Goal: Information Seeking & Learning: Learn about a topic

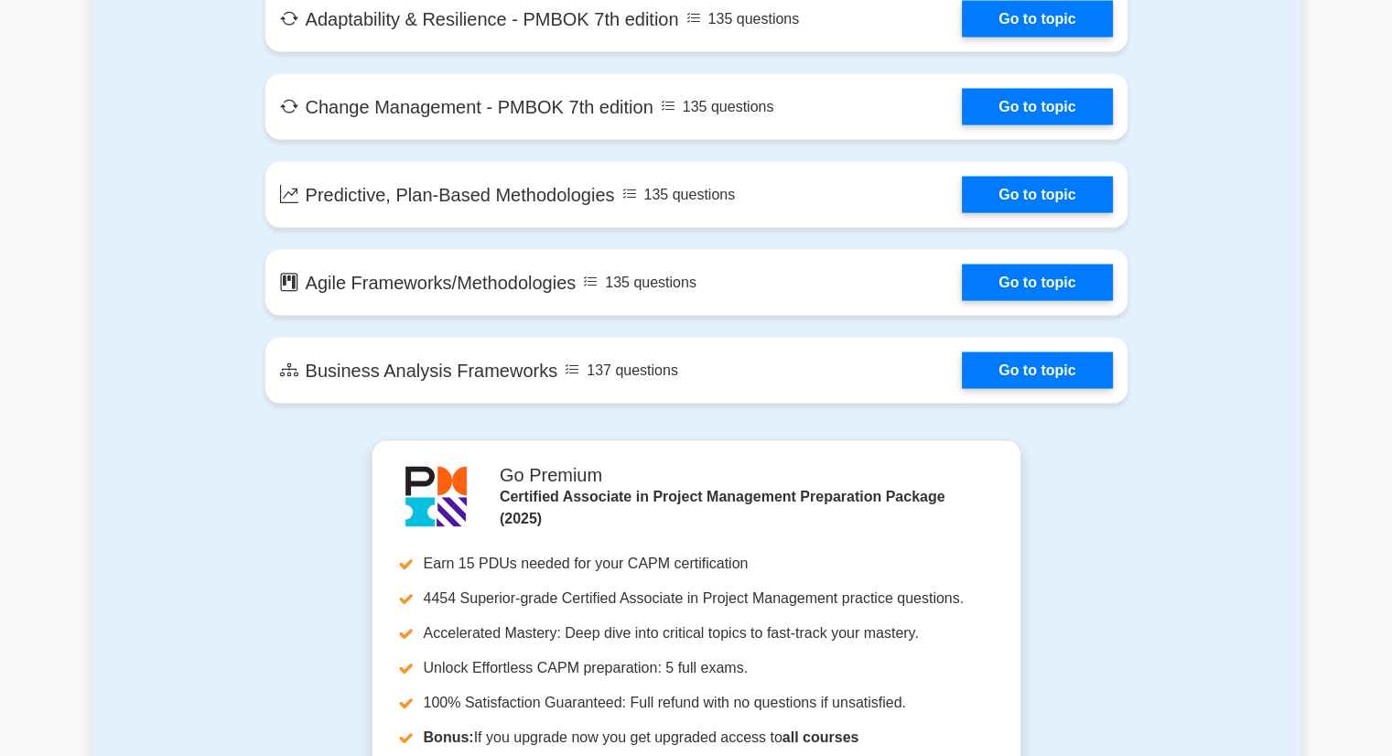
scroll to position [3751, 0]
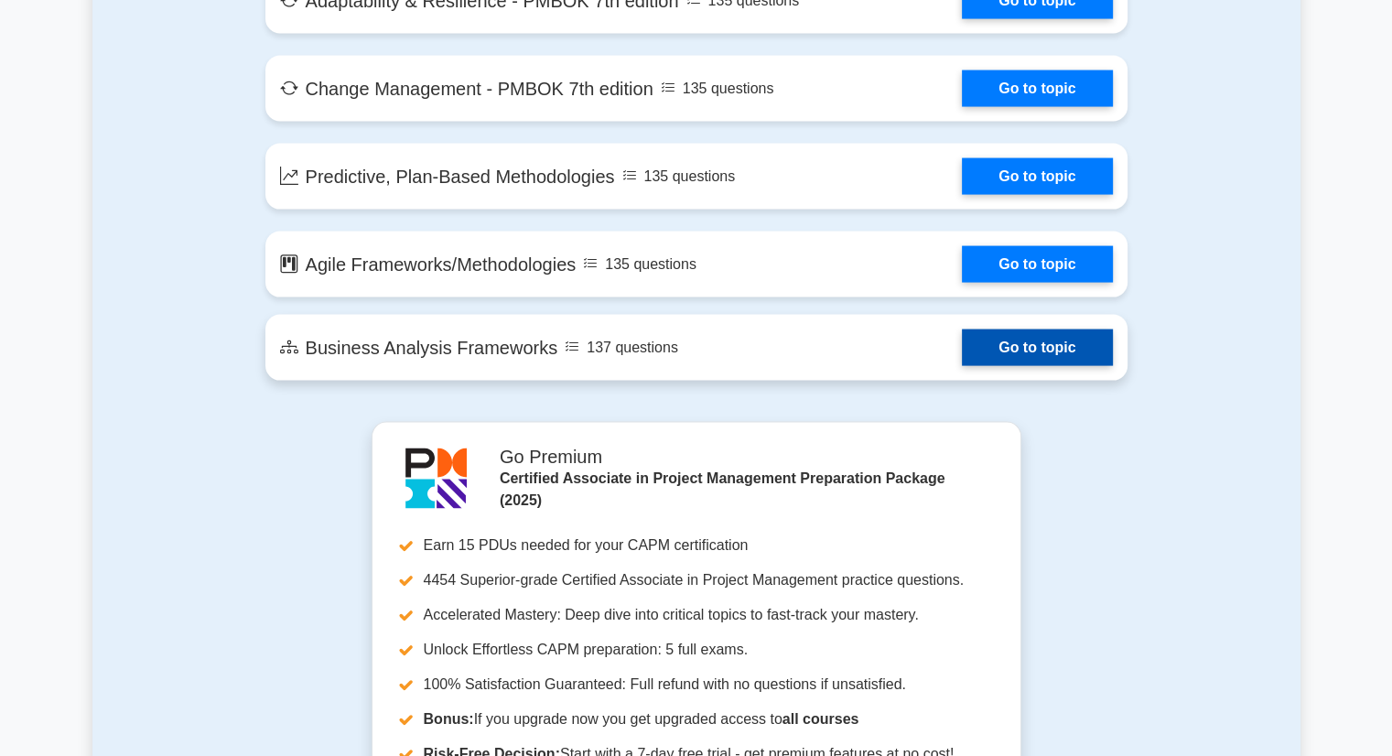
click at [1023, 343] on link "Go to topic" at bounding box center [1037, 347] width 150 height 37
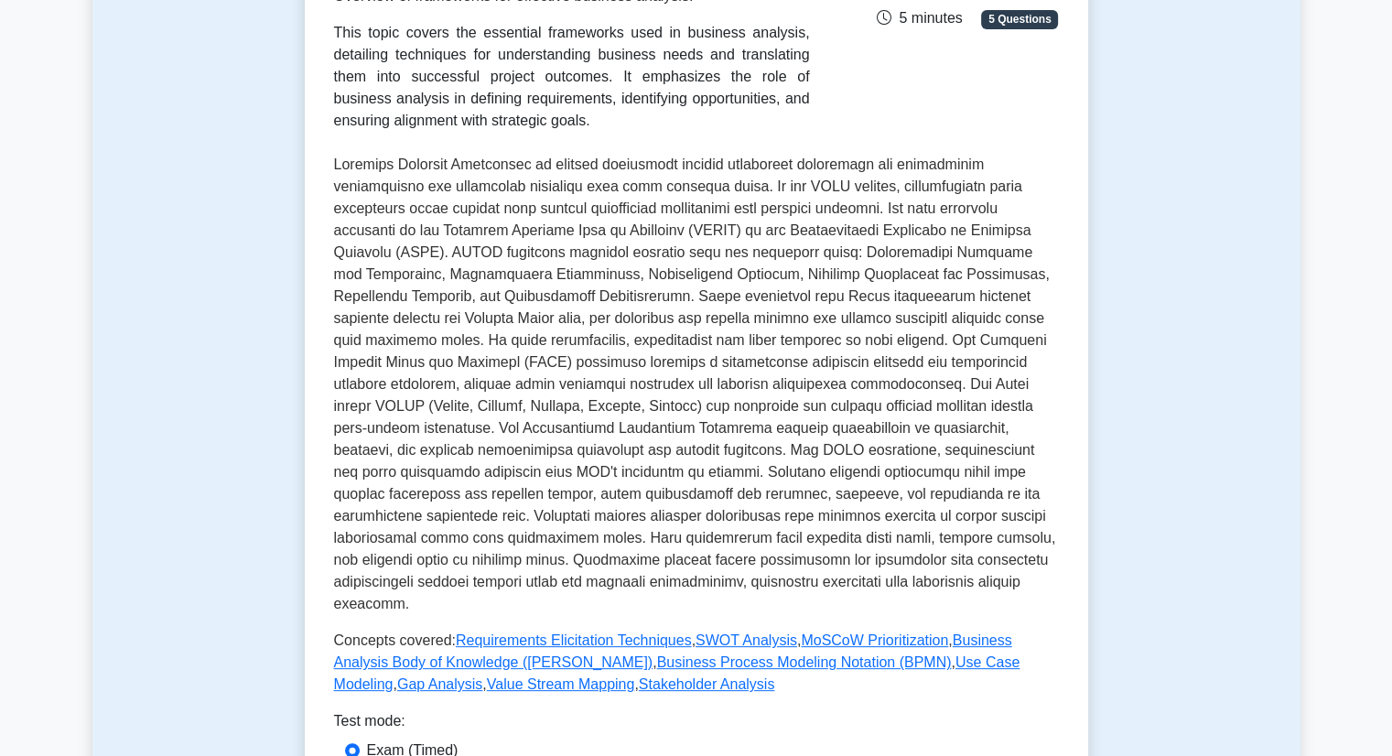
scroll to position [457, 0]
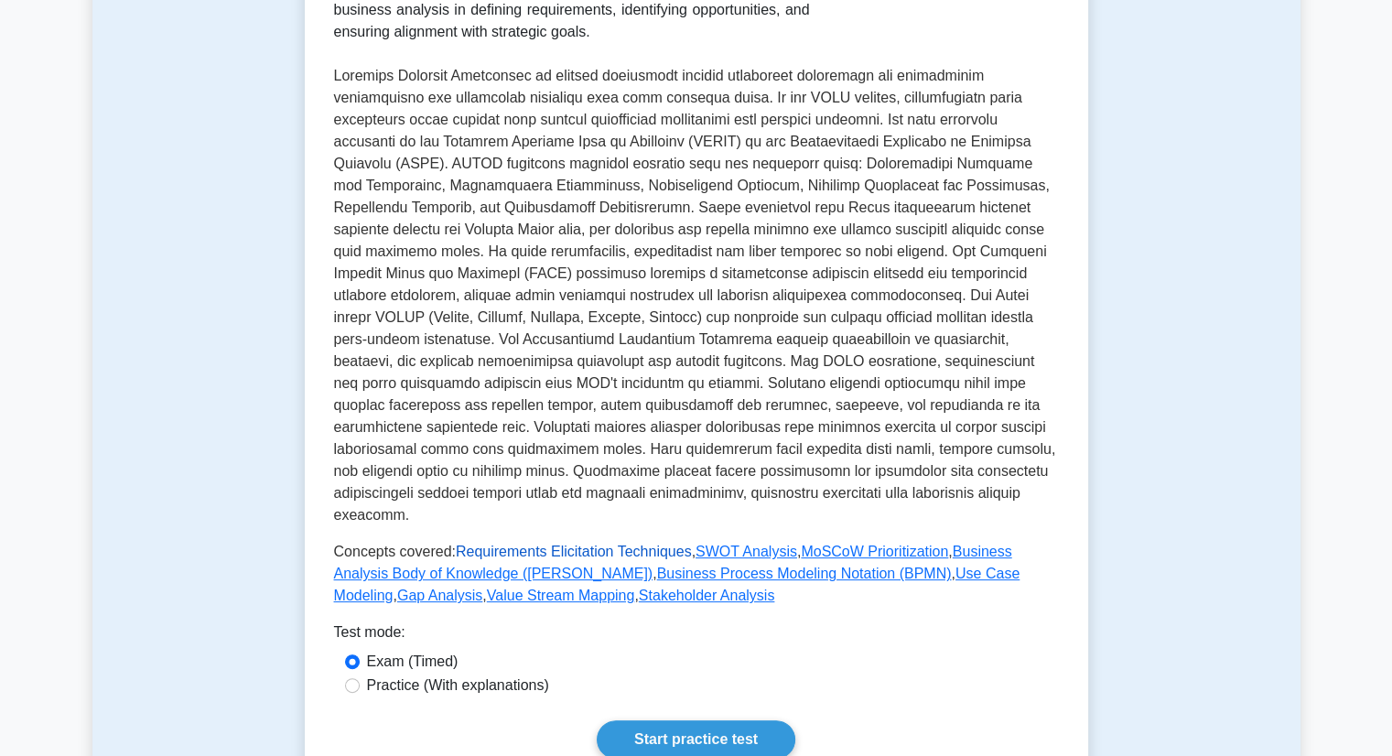
click at [589, 543] on link "Requirements Elicitation Techniques" at bounding box center [574, 551] width 236 height 16
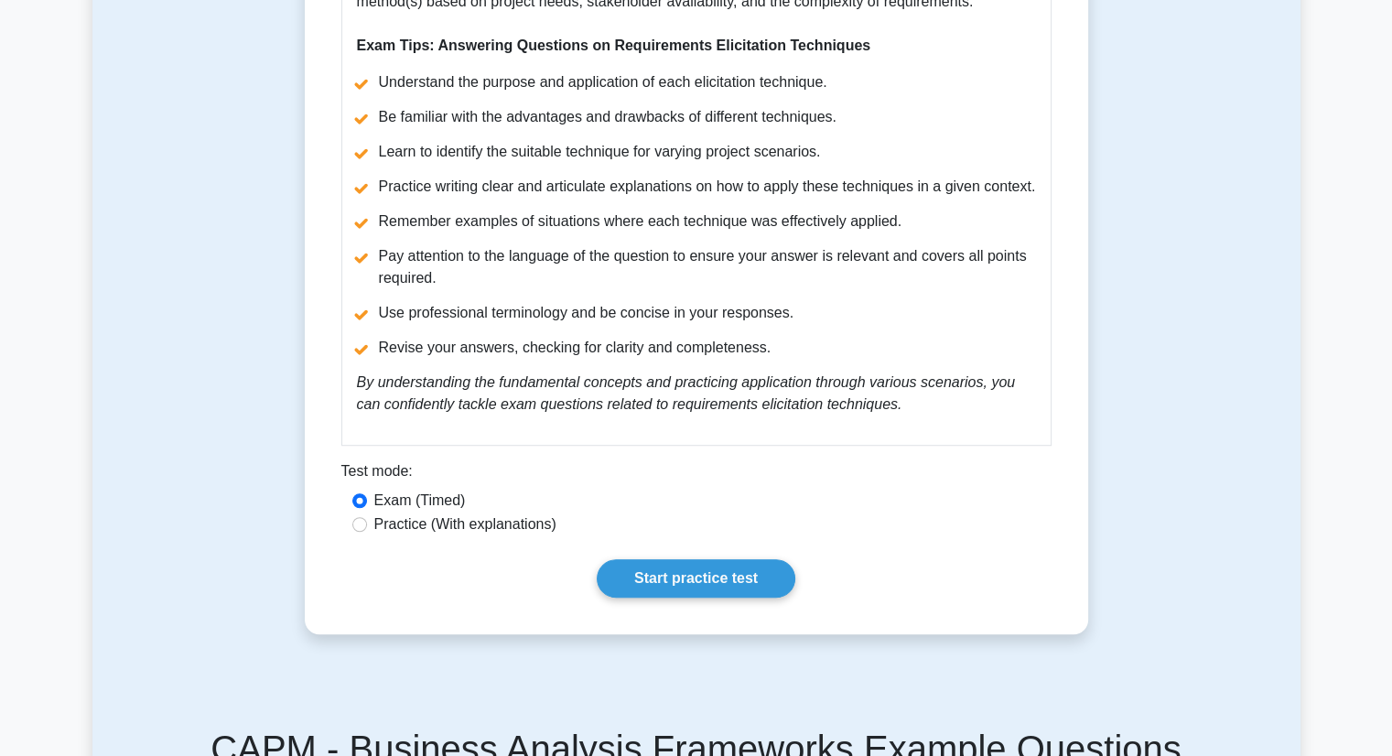
scroll to position [1189, 0]
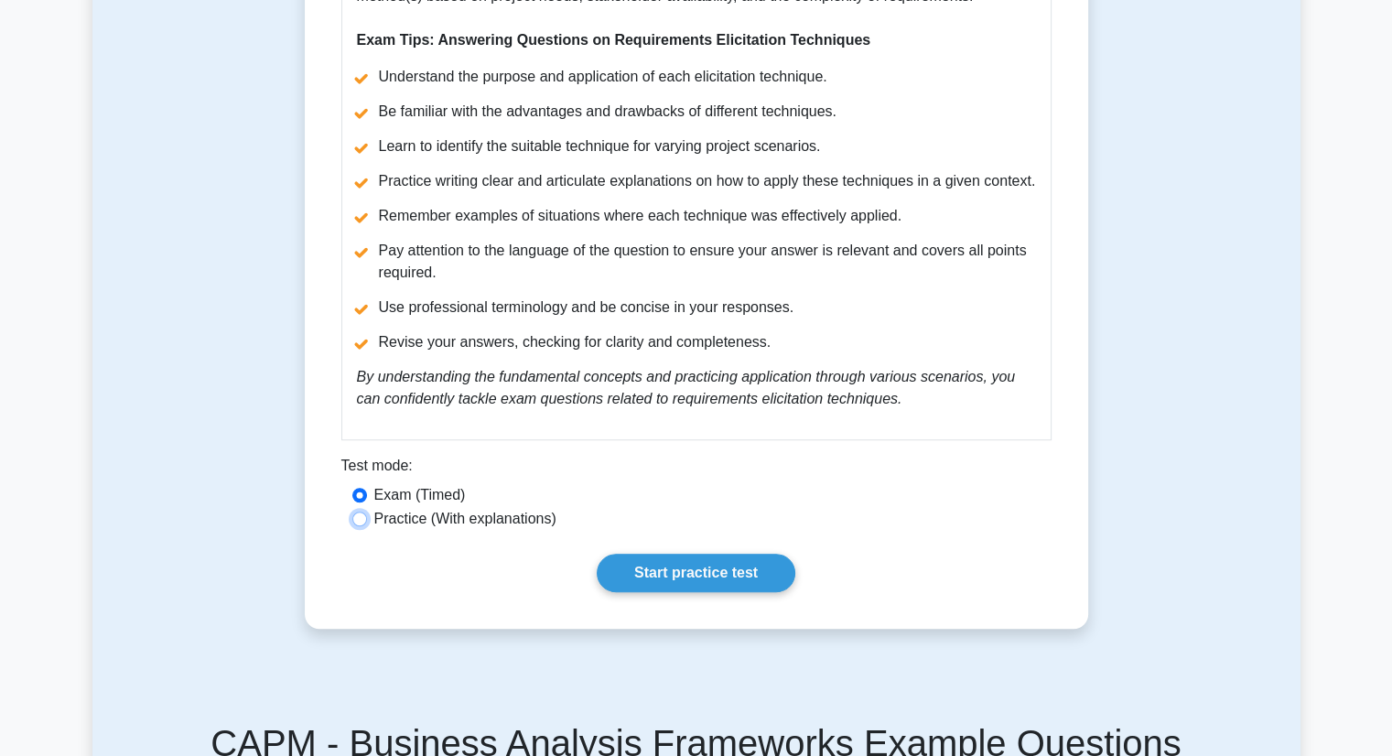
click at [356, 517] on input "Practice (With explanations)" at bounding box center [359, 518] width 15 height 15
radio input "true"
click at [365, 499] on input "Exam (Timed)" at bounding box center [359, 495] width 15 height 15
radio input "true"
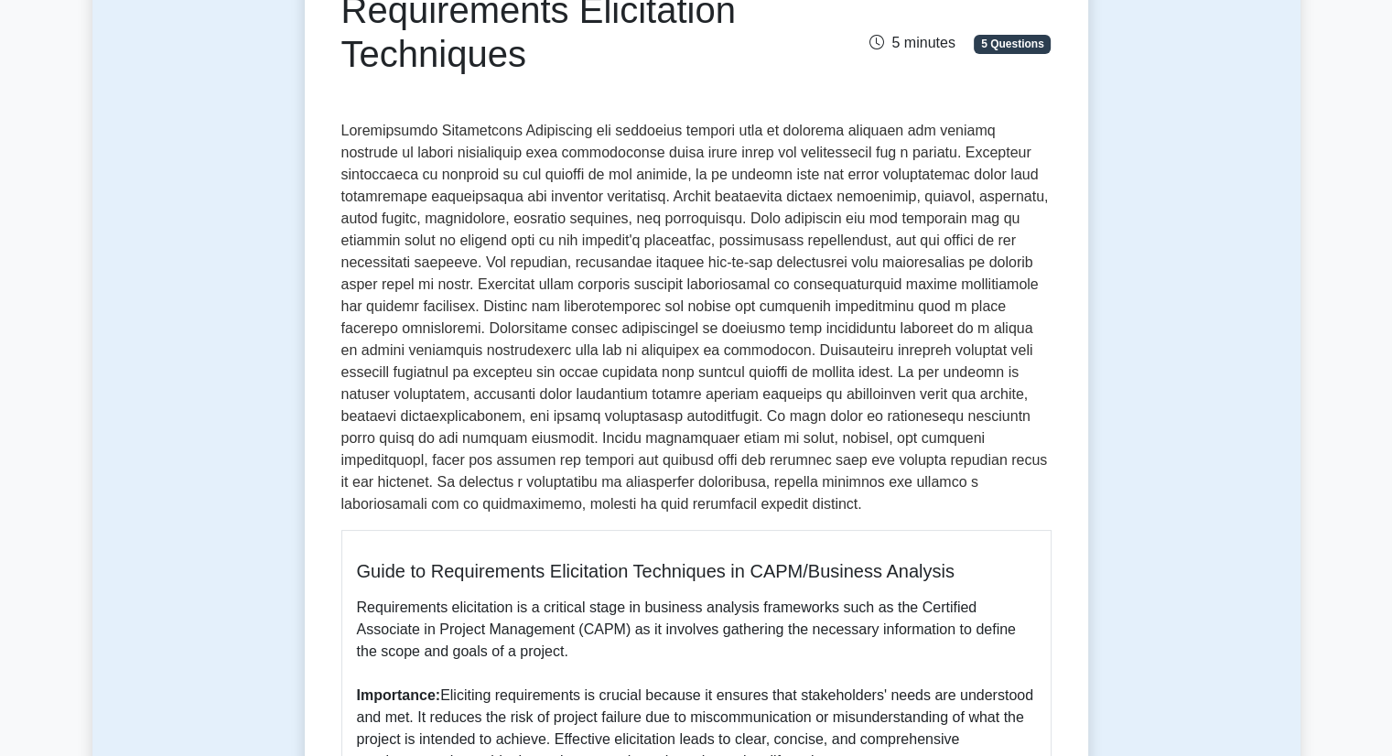
scroll to position [0, 0]
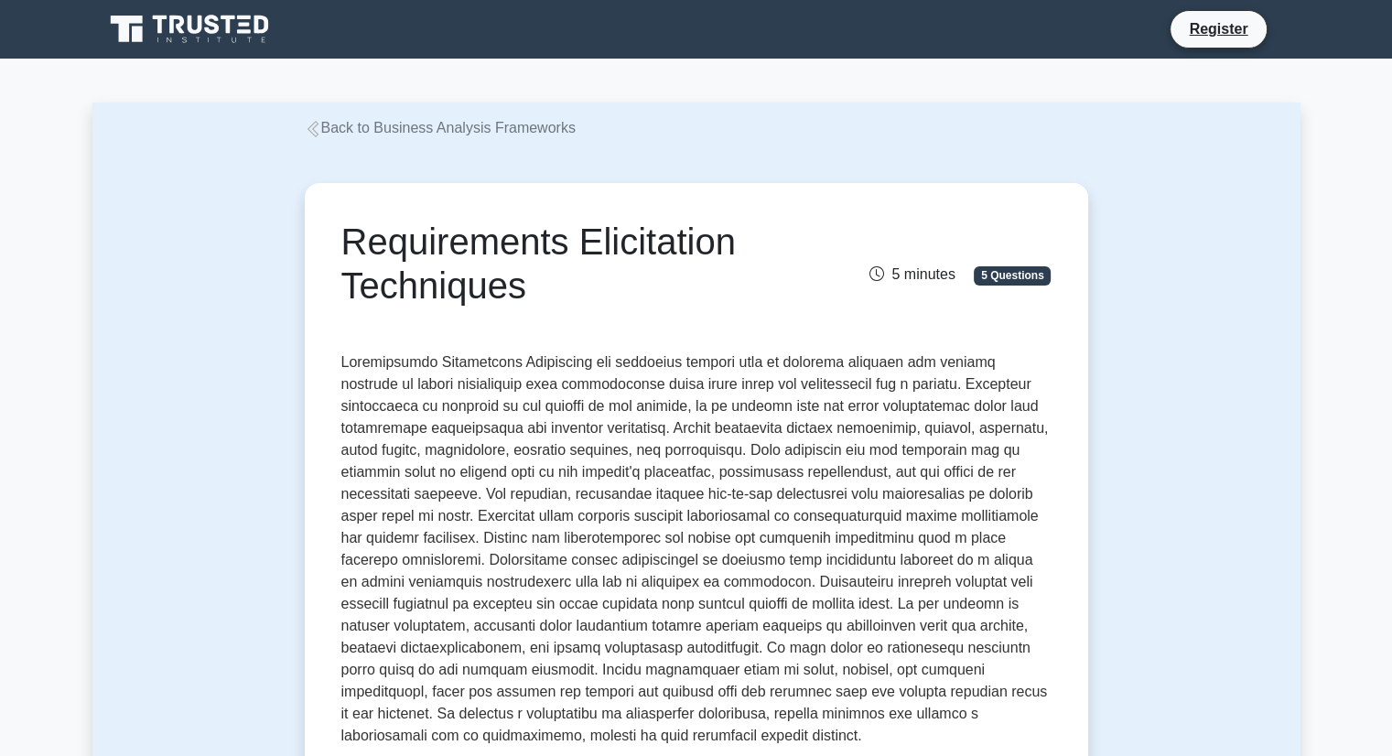
click at [310, 134] on icon at bounding box center [312, 129] width 11 height 16
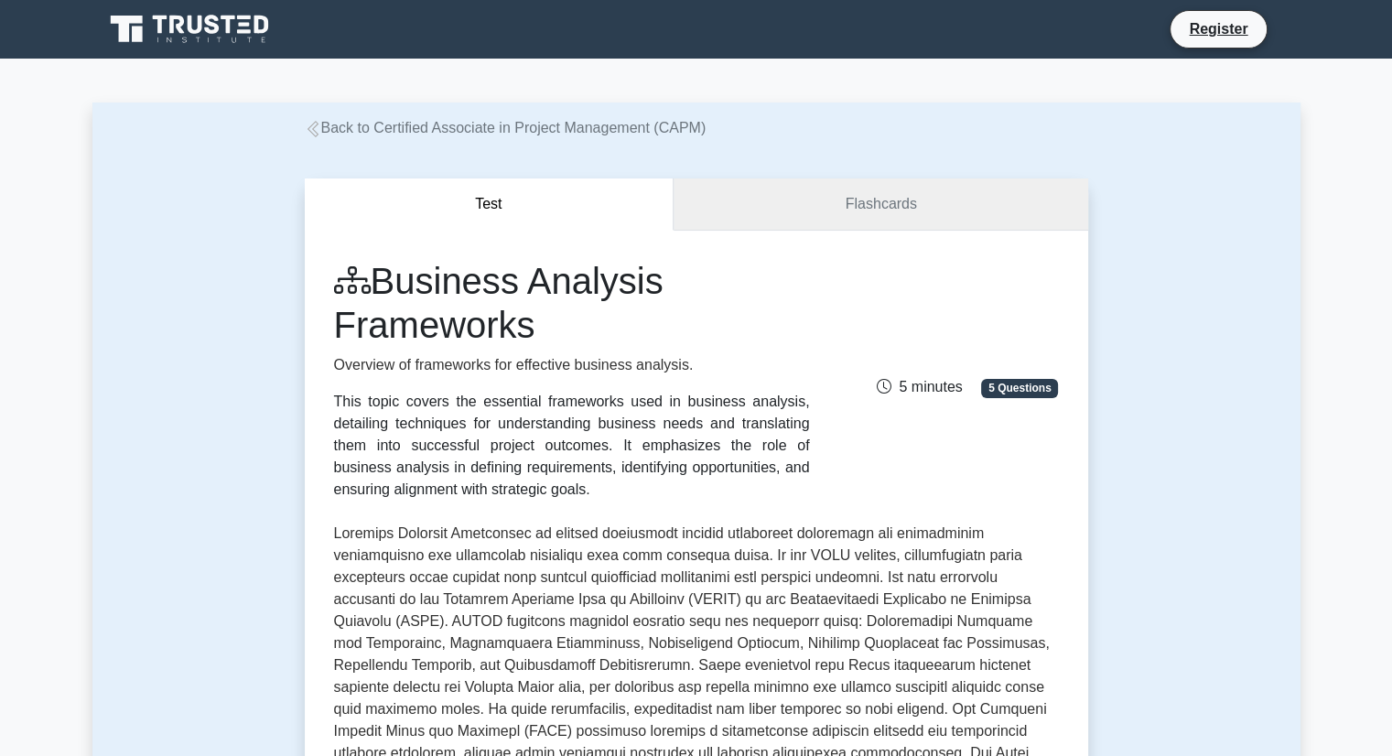
click at [876, 226] on link "Flashcards" at bounding box center [880, 204] width 414 height 52
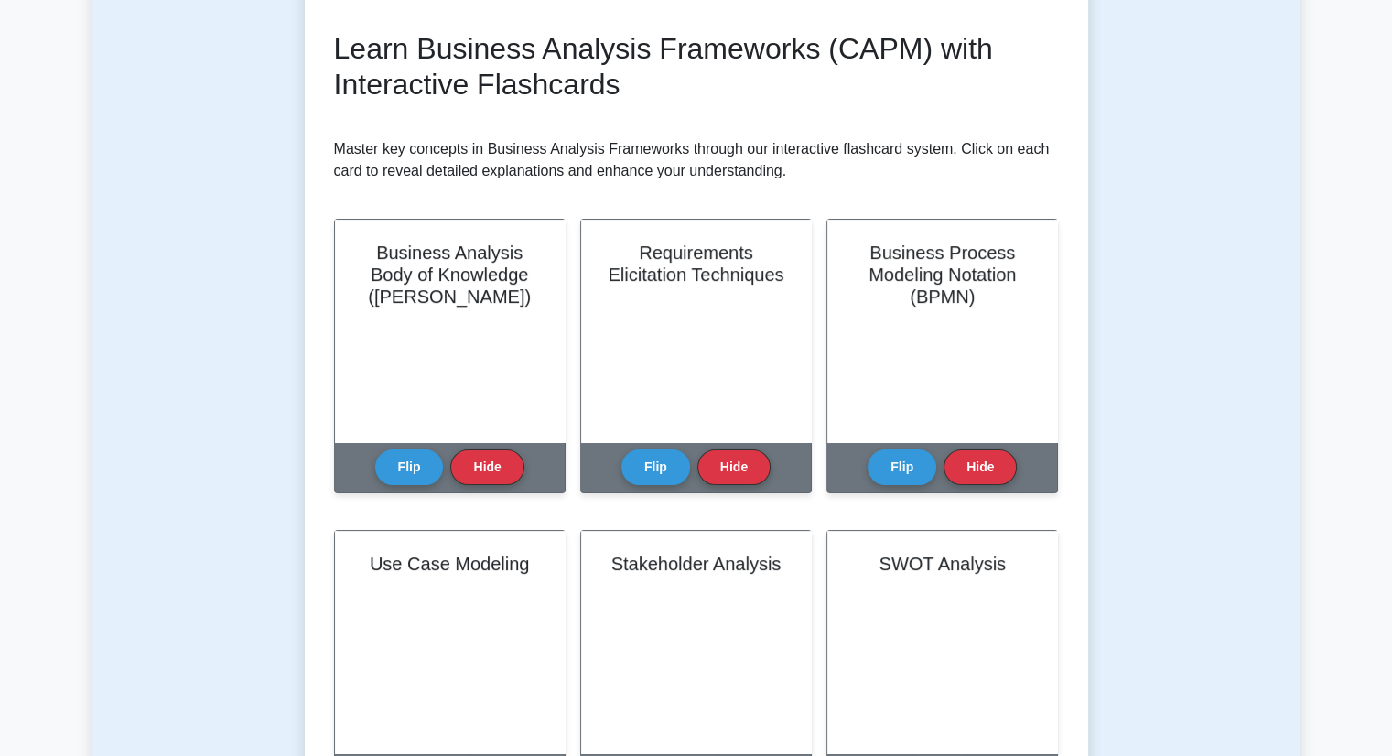
scroll to position [274, 0]
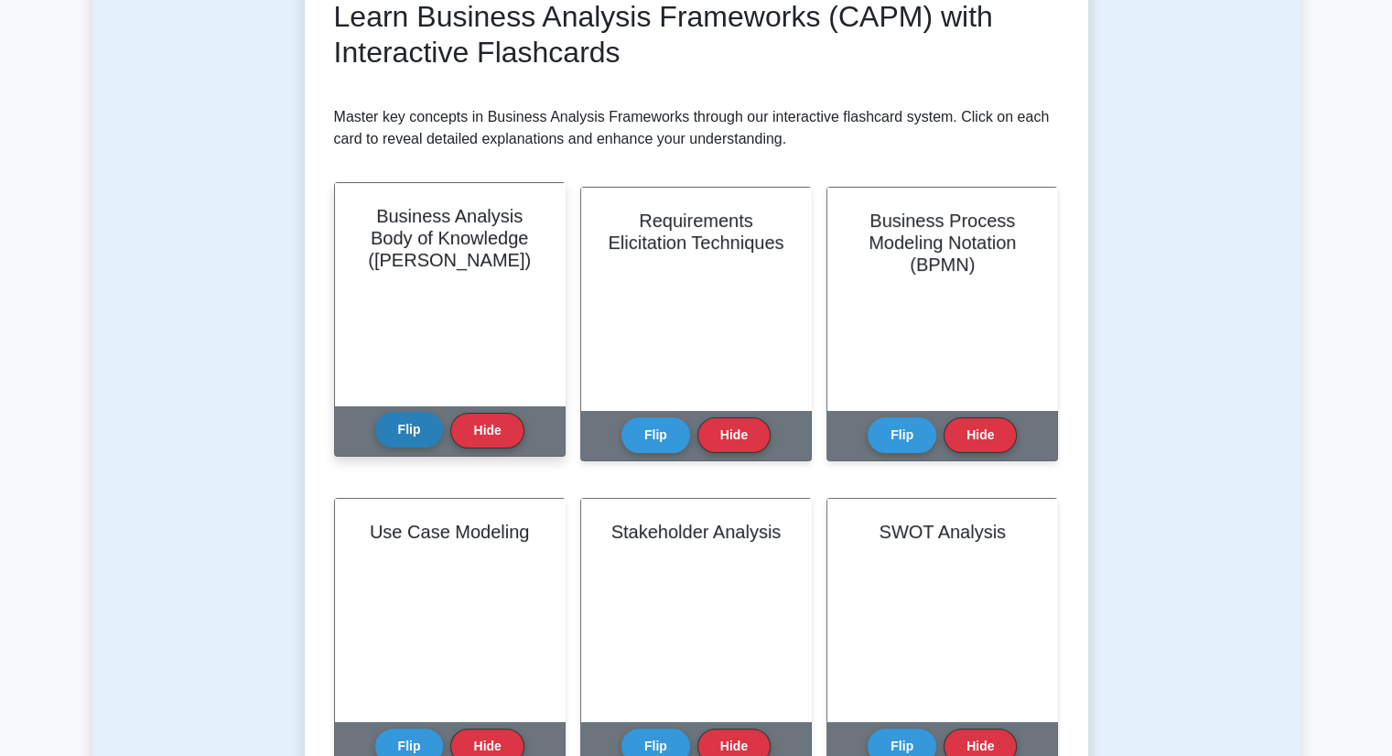
click at [399, 436] on button "Flip" at bounding box center [409, 430] width 69 height 36
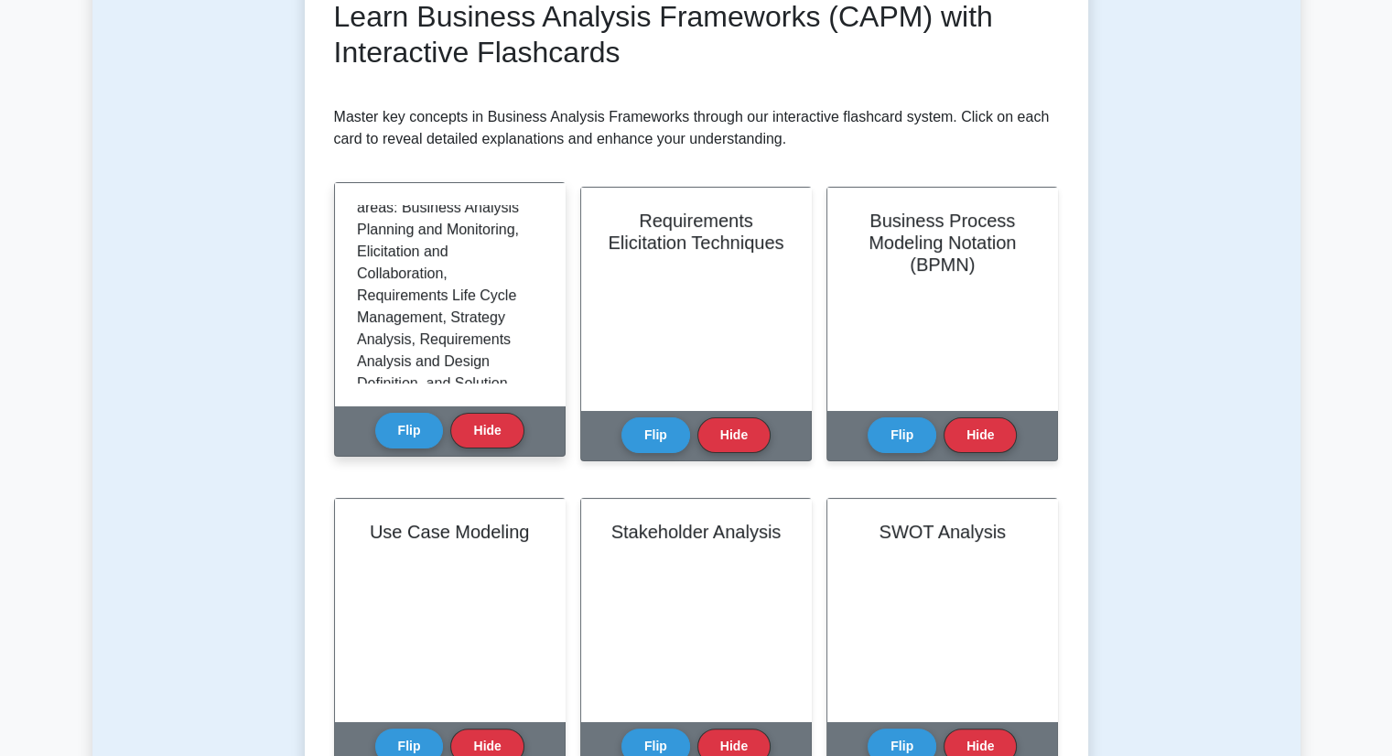
scroll to position [732, 0]
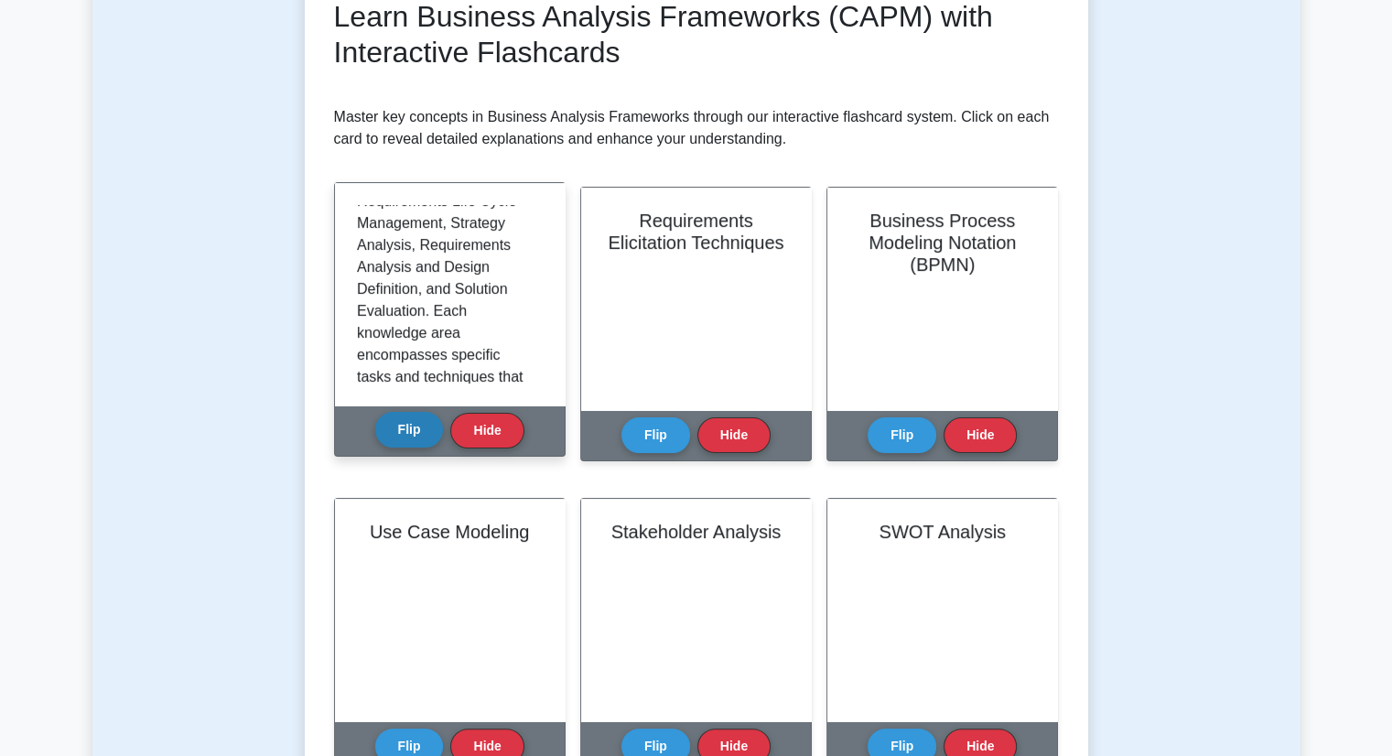
click at [427, 430] on button "Flip" at bounding box center [409, 430] width 69 height 36
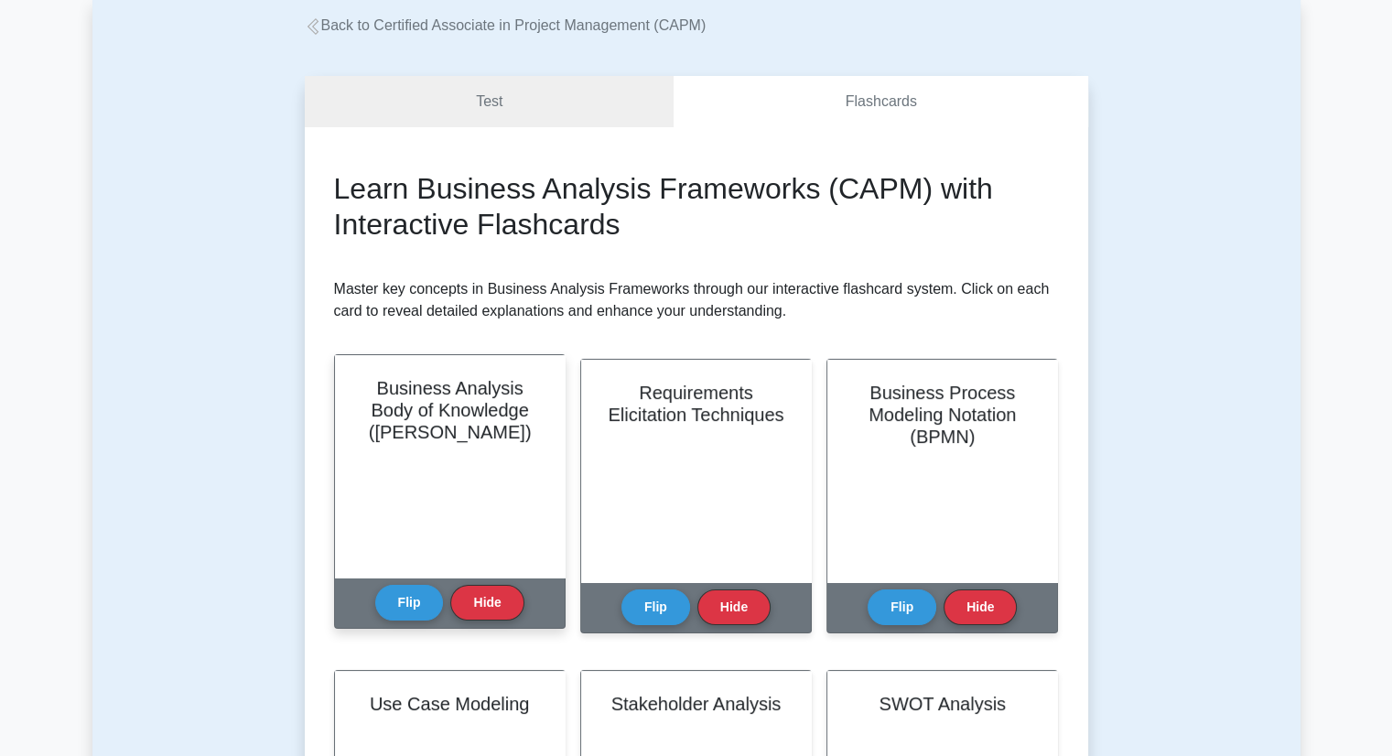
scroll to position [0, 0]
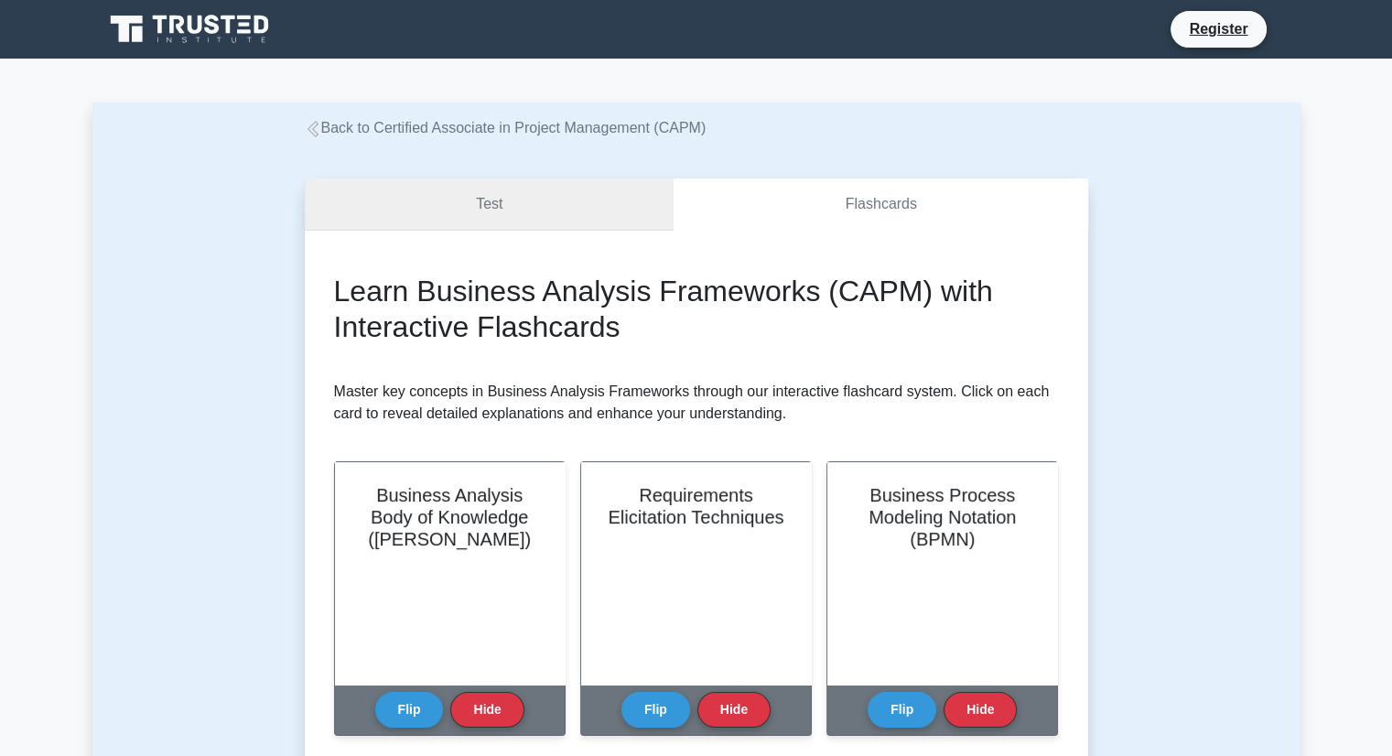
click at [506, 209] on link "Test" at bounding box center [490, 204] width 370 height 52
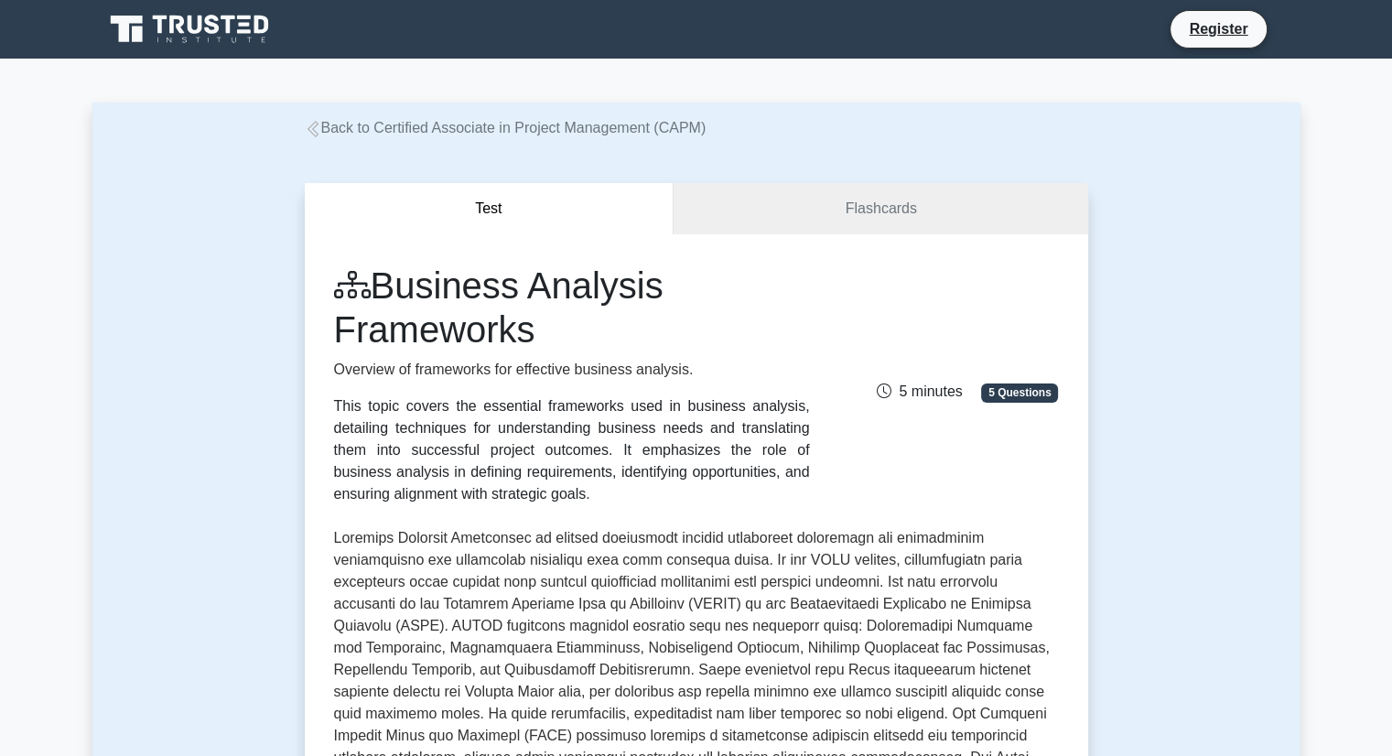
click at [465, 135] on link "Back to Certified Associate in Project Management (CAPM)" at bounding box center [506, 128] width 402 height 16
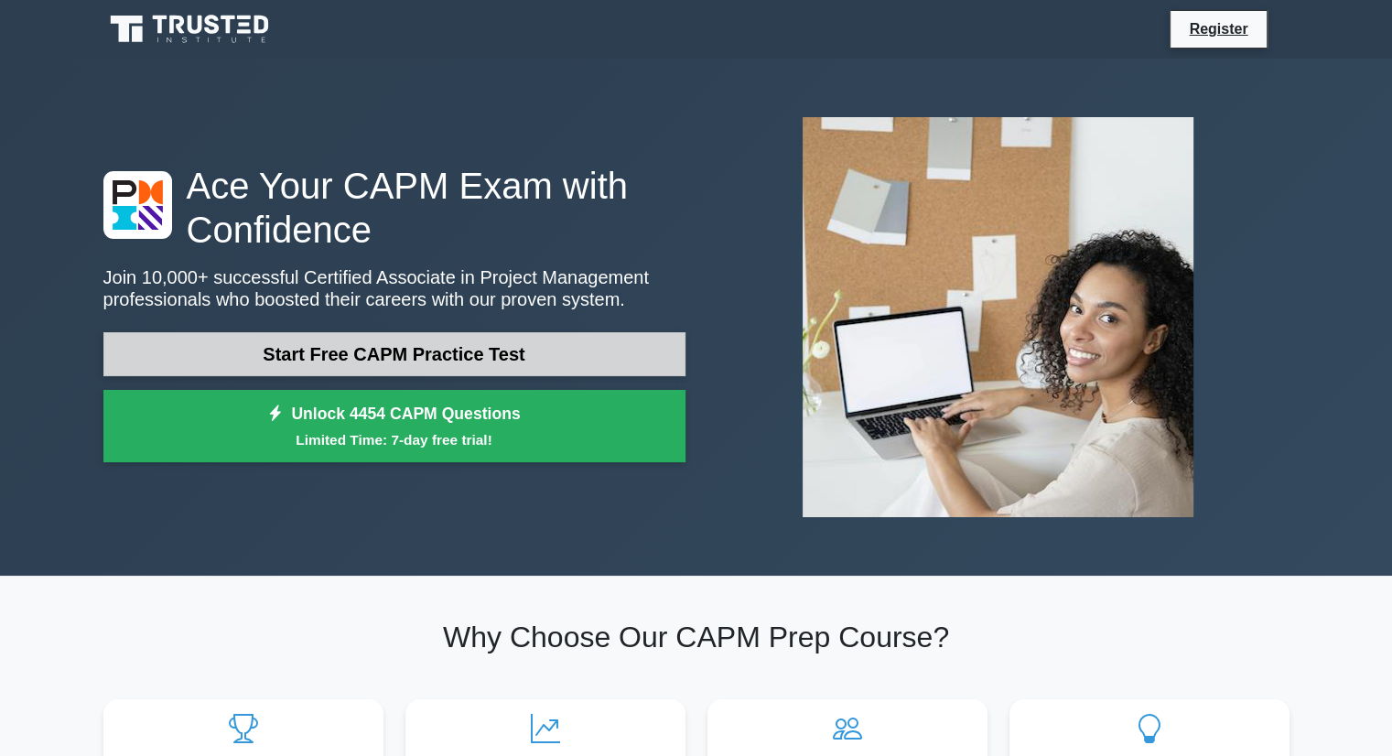
click at [425, 347] on link "Start Free CAPM Practice Test" at bounding box center [394, 354] width 582 height 44
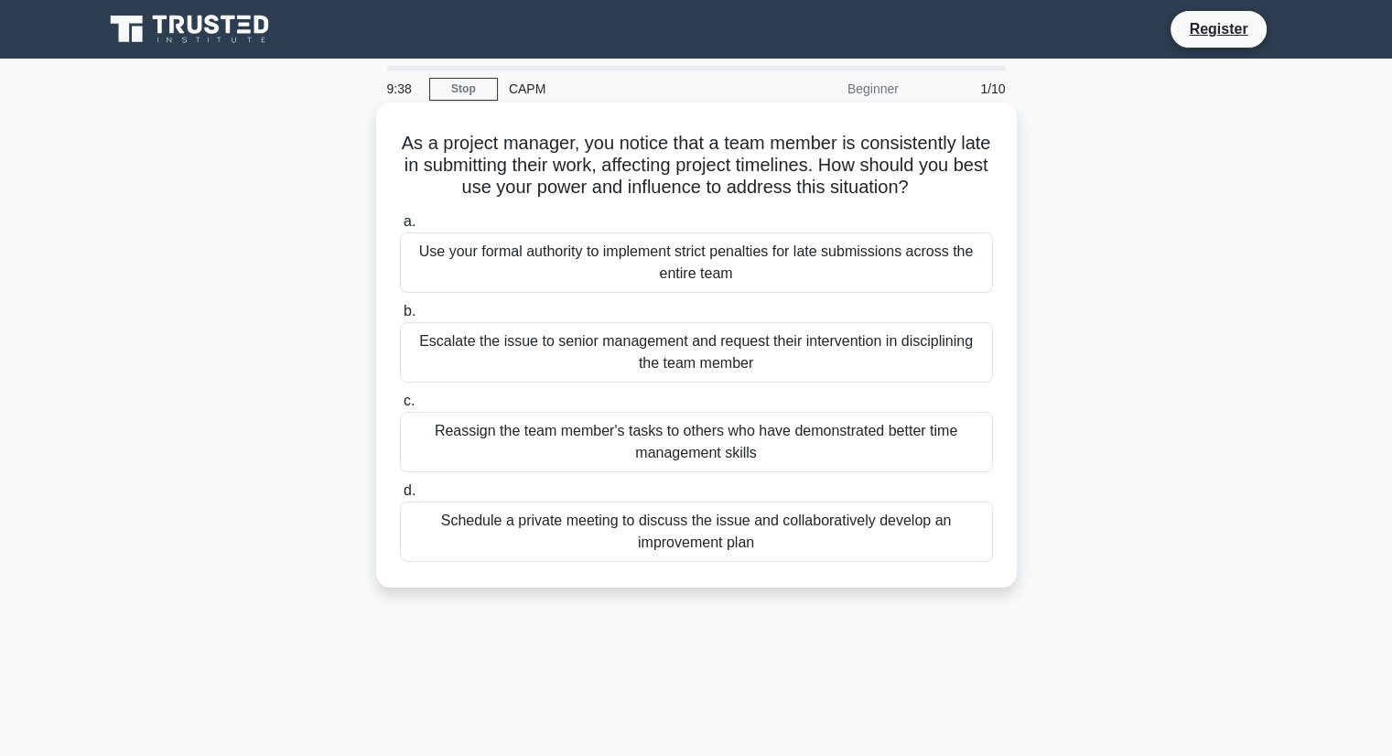
click at [618, 543] on div "Schedule a private meeting to discuss the issue and collaboratively develop an …" at bounding box center [696, 531] width 593 height 60
click at [400, 497] on input "d. Schedule a private meeting to discuss the issue and collaboratively develop …" at bounding box center [400, 491] width 0 height 12
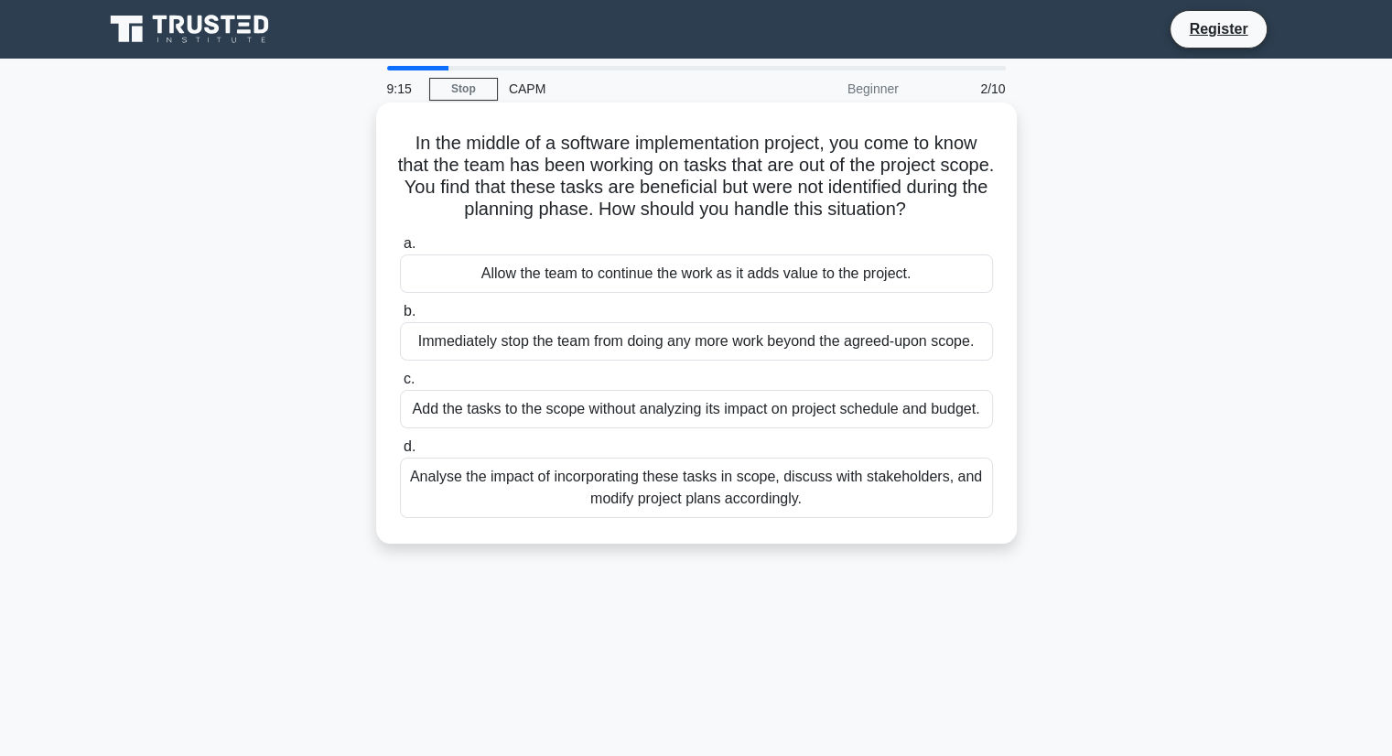
click at [752, 501] on div "Analyse the impact of incorporating these tasks in scope, discuss with stakehol…" at bounding box center [696, 487] width 593 height 60
click at [400, 453] on input "d. Analyse the impact of incorporating these tasks in scope, discuss with stake…" at bounding box center [400, 447] width 0 height 12
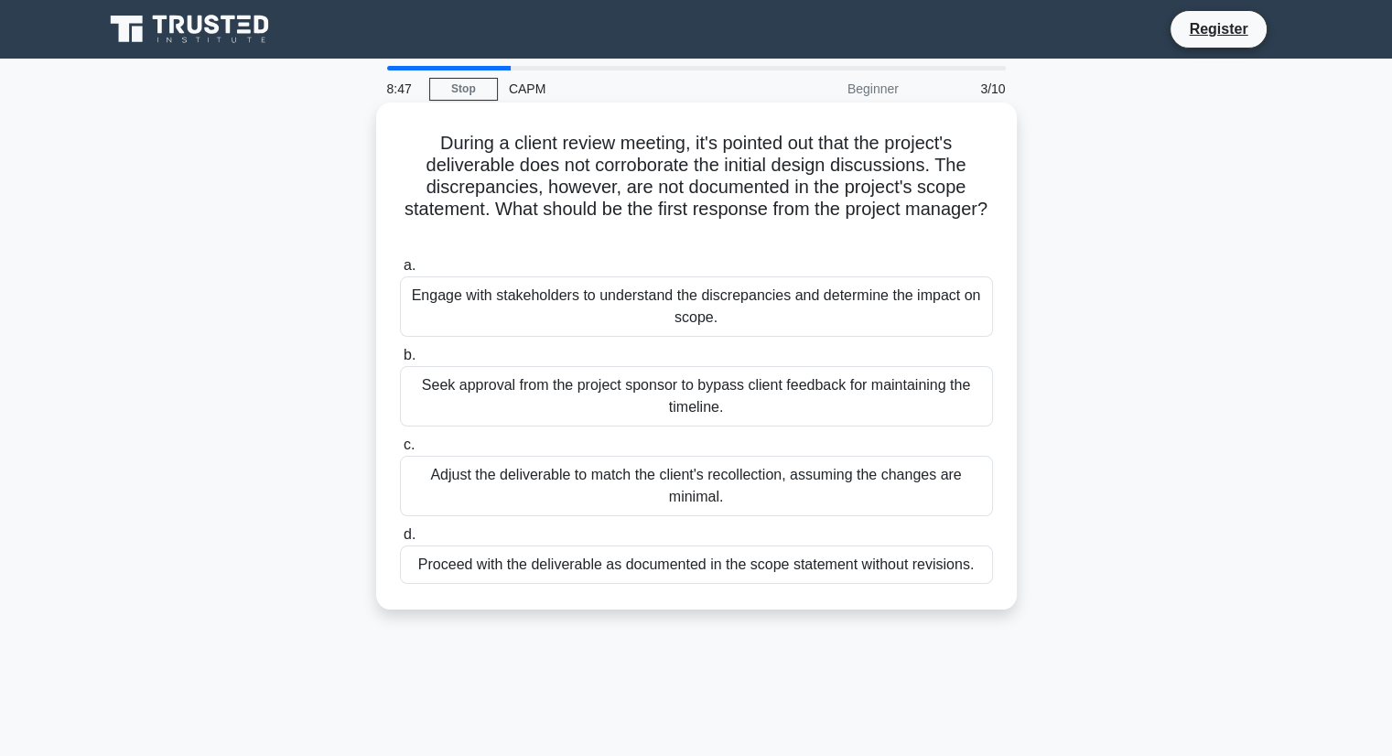
click at [724, 312] on div "Engage with stakeholders to understand the discrepancies and determine the impa…" at bounding box center [696, 306] width 593 height 60
click at [400, 272] on input "a. Engage with stakeholders to understand the discrepancies and determine the i…" at bounding box center [400, 266] width 0 height 12
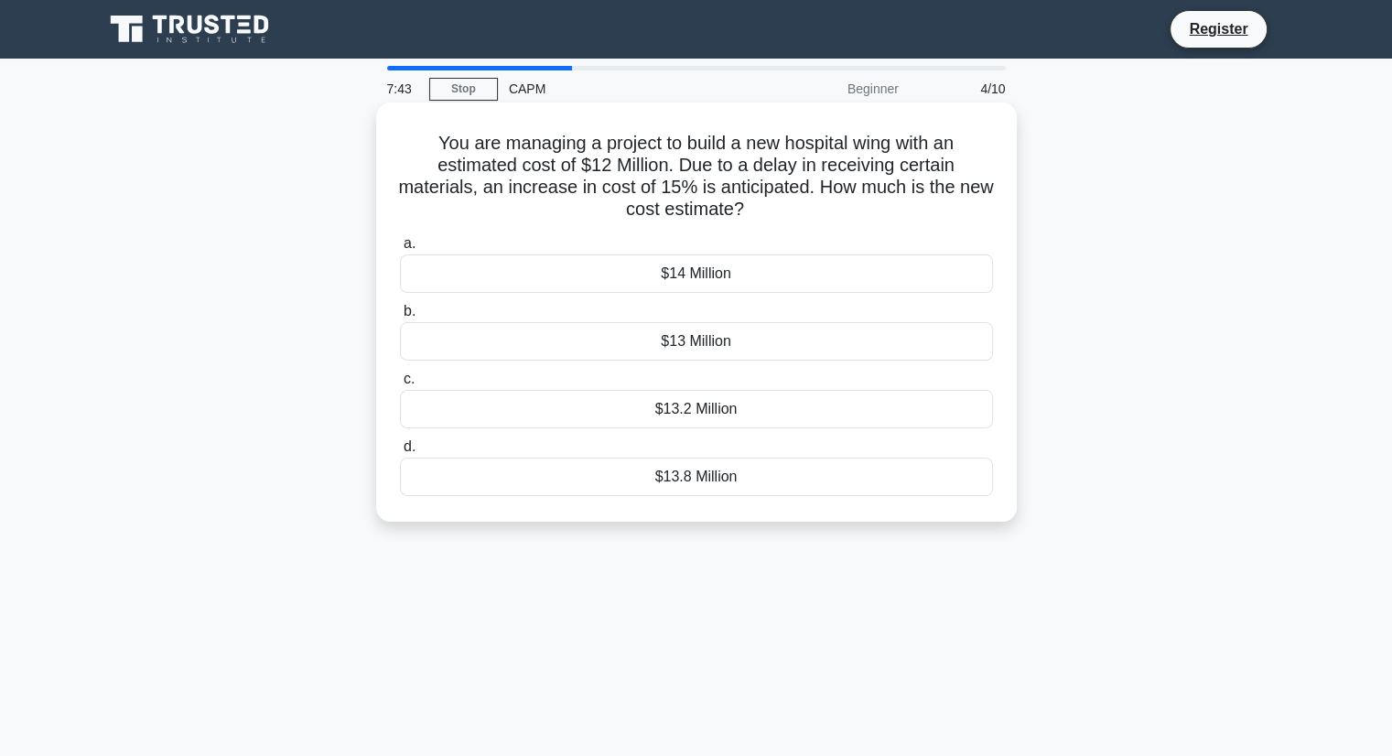
click at [714, 483] on div "$13.8 Million" at bounding box center [696, 476] width 593 height 38
click at [400, 453] on input "d. $13.8 Million" at bounding box center [400, 447] width 0 height 12
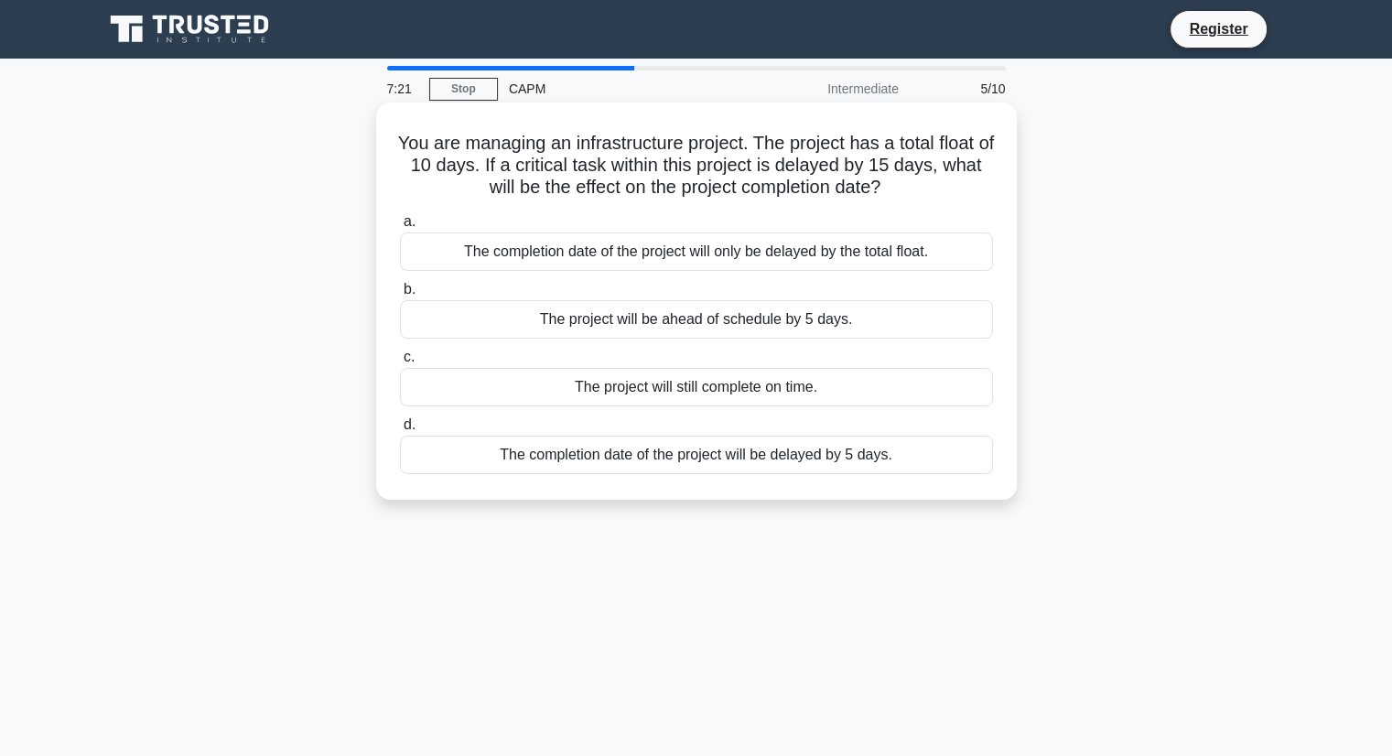
click at [684, 465] on div "The completion date of the project will be delayed by 5 days." at bounding box center [696, 455] width 593 height 38
click at [400, 431] on input "d. The completion date of the project will be delayed by 5 days." at bounding box center [400, 425] width 0 height 12
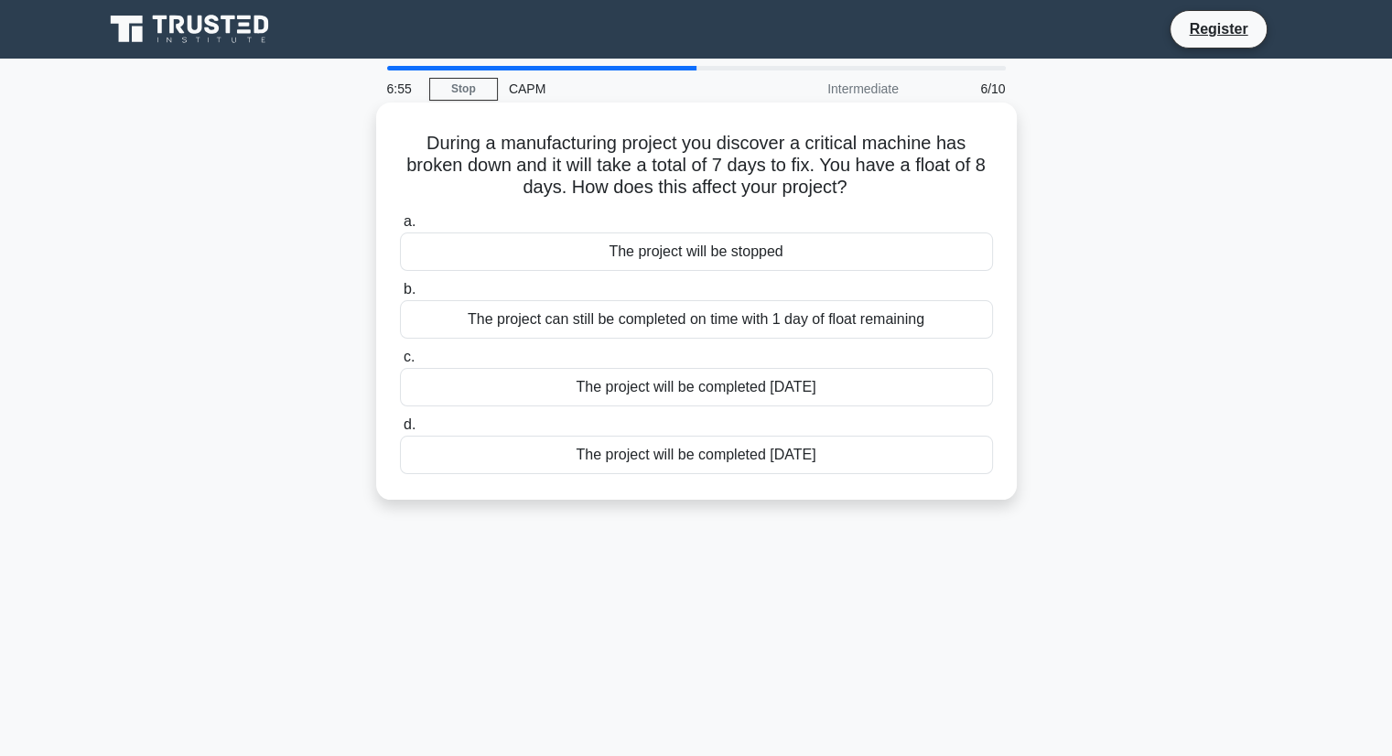
click at [655, 333] on div "The project can still be completed on time with 1 day of float remaining" at bounding box center [696, 319] width 593 height 38
click at [400, 296] on input "b. The project can still be completed on time with 1 day of float remaining" at bounding box center [400, 290] width 0 height 12
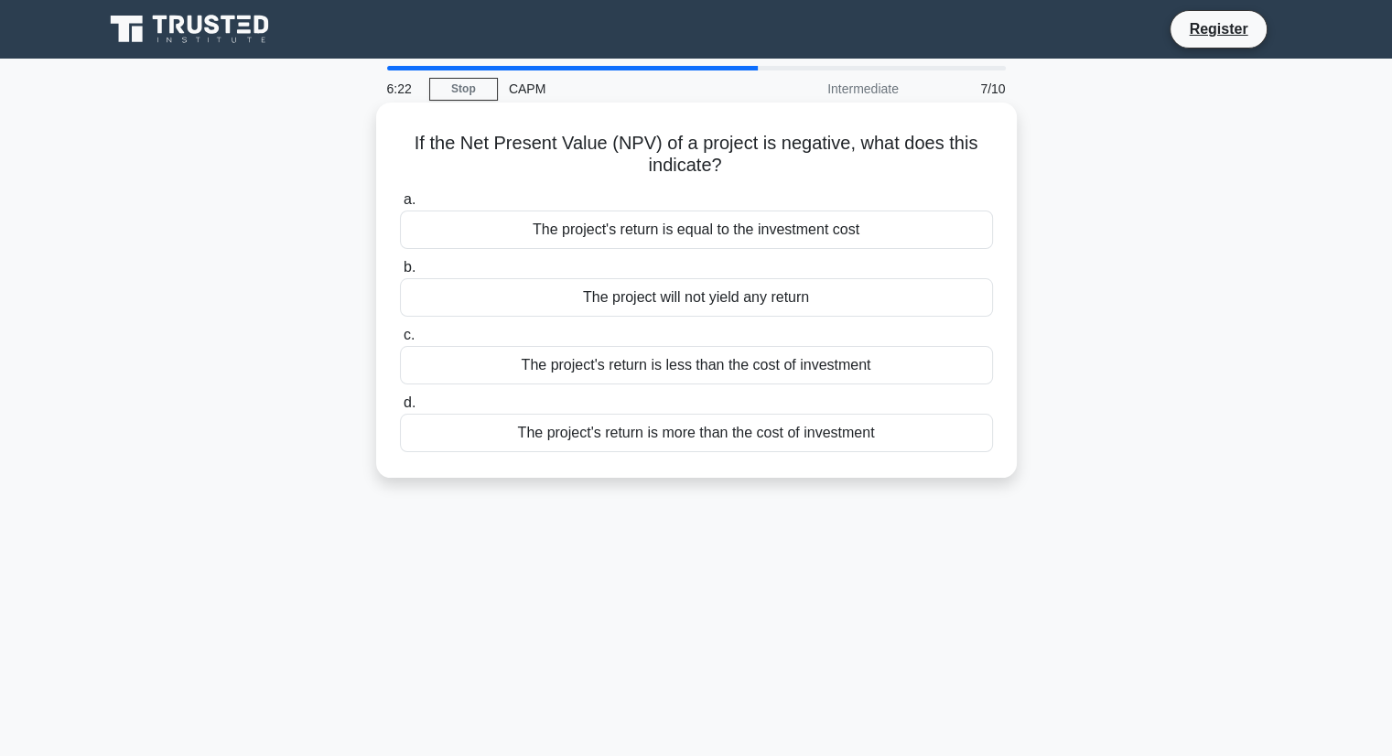
click at [802, 371] on div "The project's return is less than the cost of investment" at bounding box center [696, 365] width 593 height 38
click at [400, 341] on input "c. The project's return is less than the cost of investment" at bounding box center [400, 335] width 0 height 12
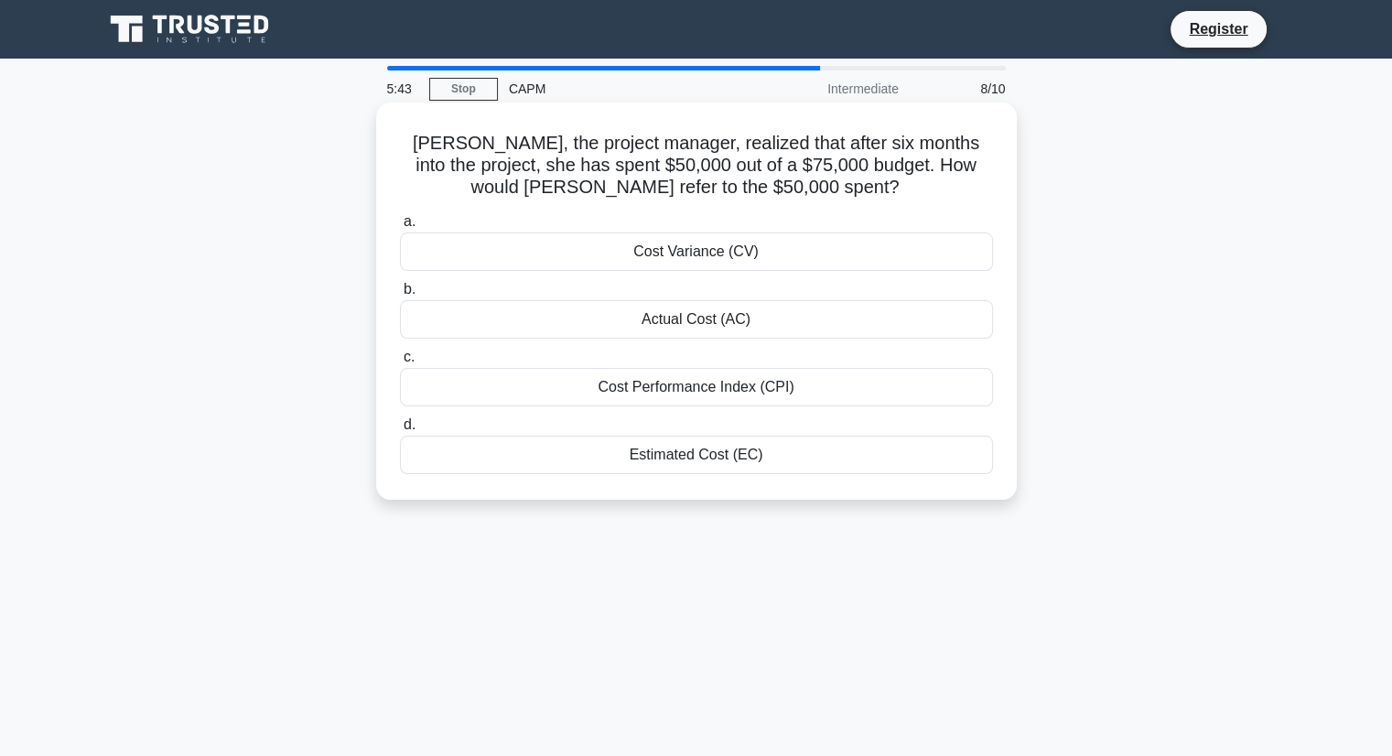
click at [768, 314] on div "Actual Cost (AC)" at bounding box center [696, 319] width 593 height 38
click at [400, 296] on input "b. Actual Cost (AC)" at bounding box center [400, 290] width 0 height 12
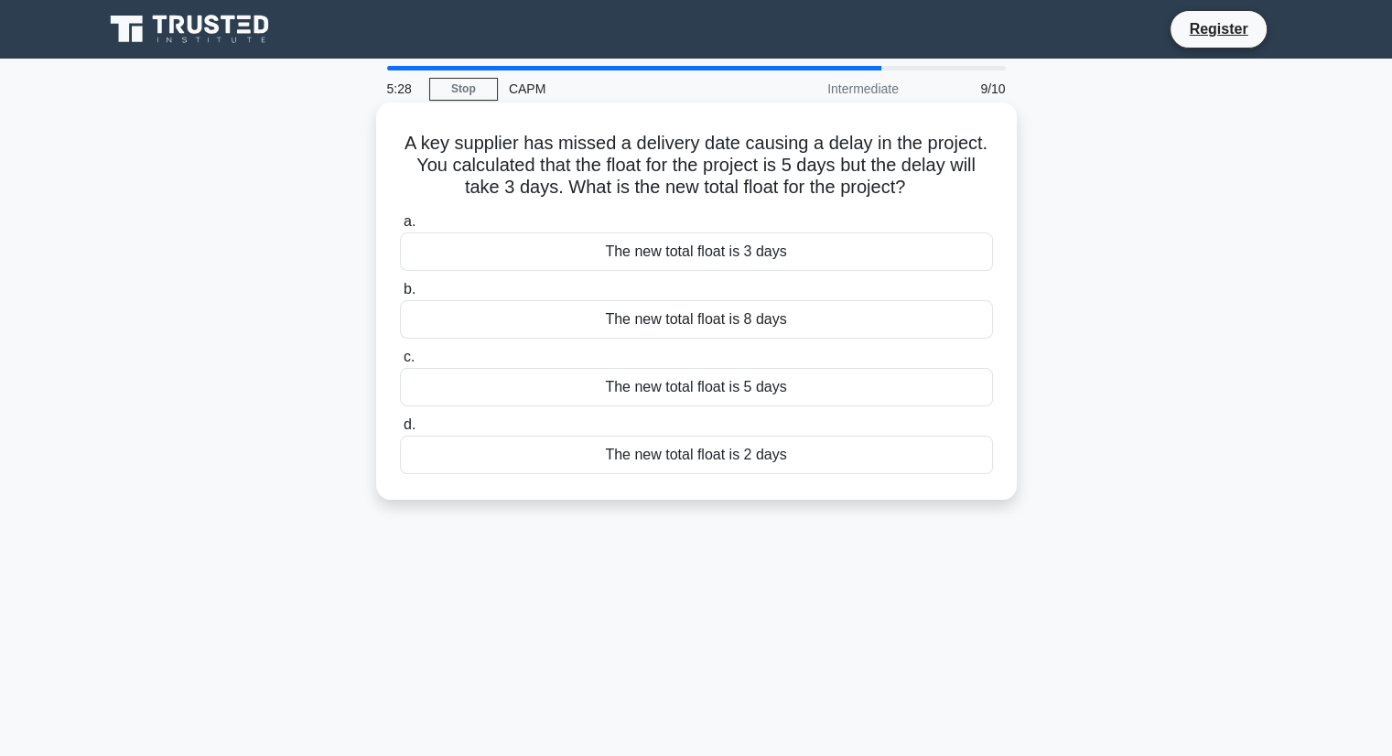
click at [761, 449] on div "The new total float is 2 days" at bounding box center [696, 455] width 593 height 38
click at [400, 431] on input "d. The new total float is 2 days" at bounding box center [400, 425] width 0 height 12
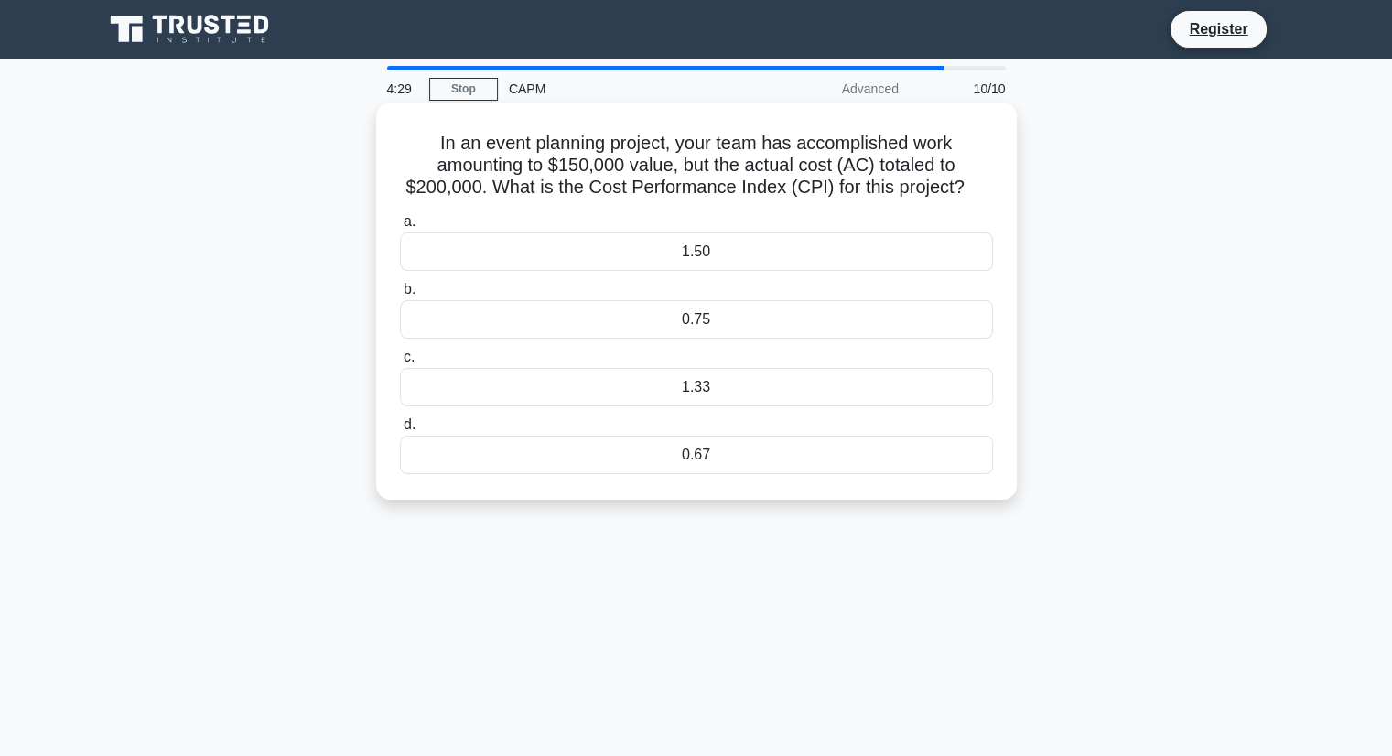
click at [554, 319] on div "0.75" at bounding box center [696, 319] width 593 height 38
click at [400, 296] on input "b. 0.75" at bounding box center [400, 290] width 0 height 12
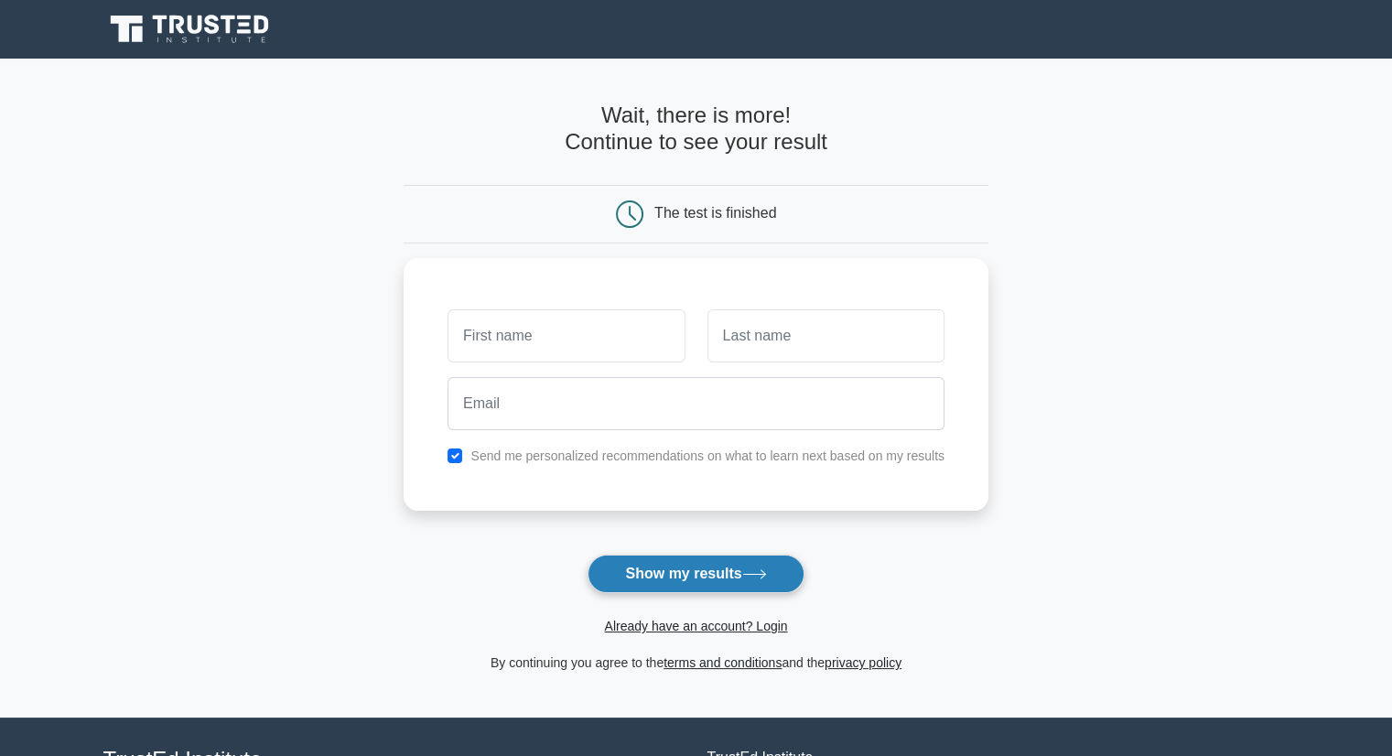
click at [683, 576] on button "Show my results" at bounding box center [695, 573] width 216 height 38
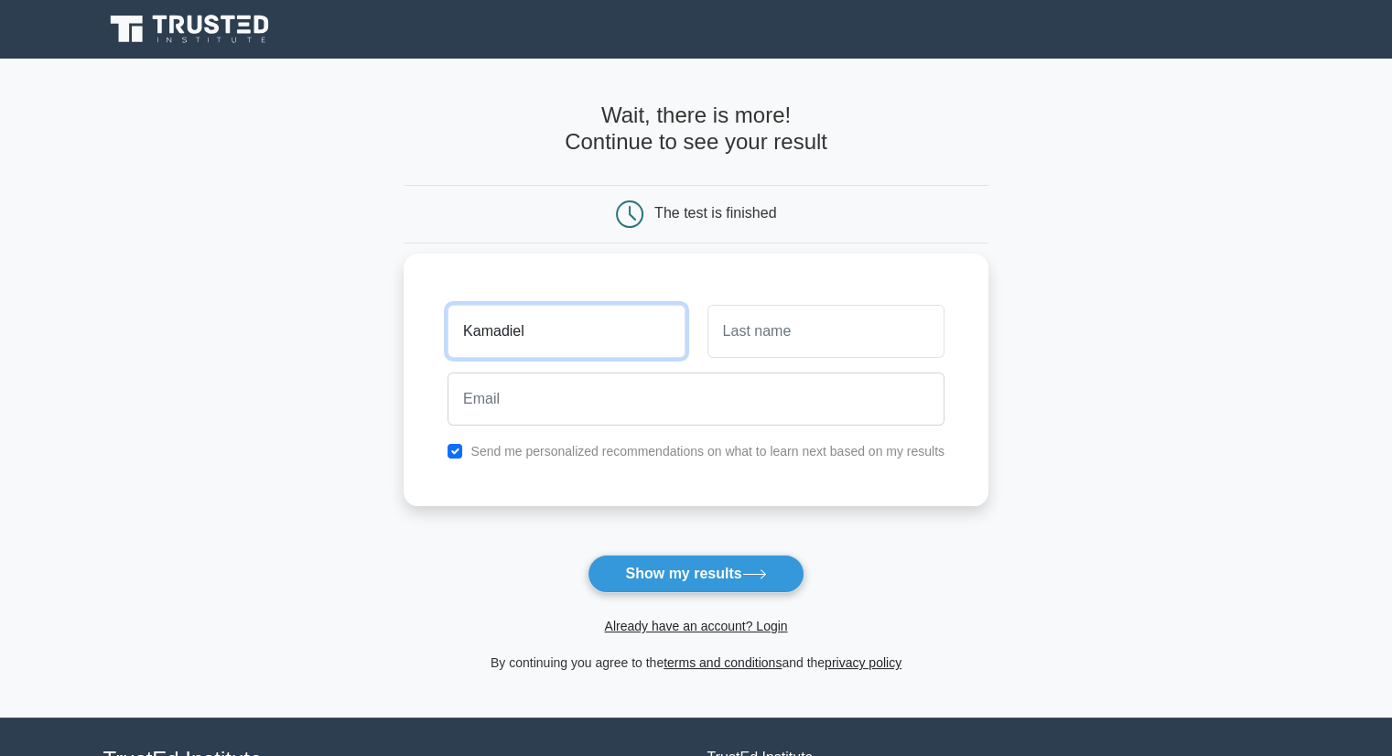
type input "Kamadiel"
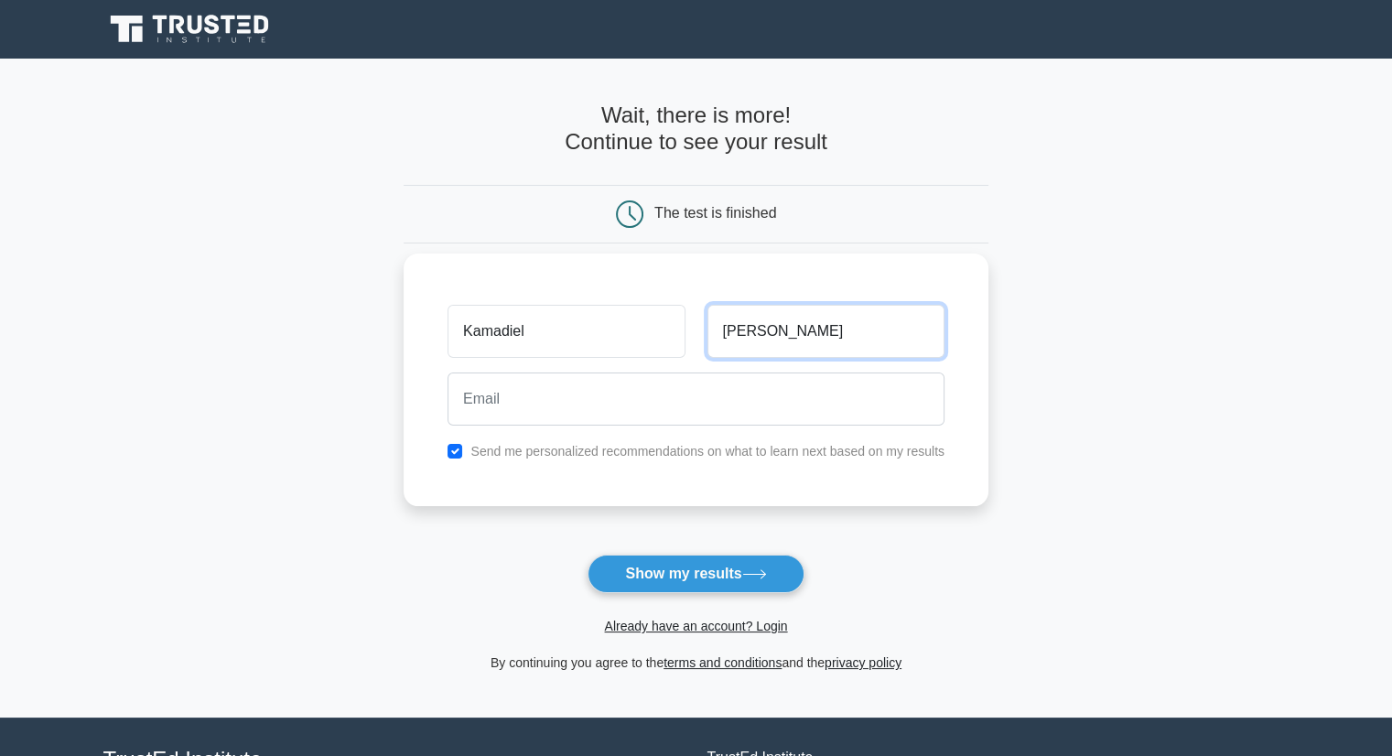
type input "[PERSON_NAME]"
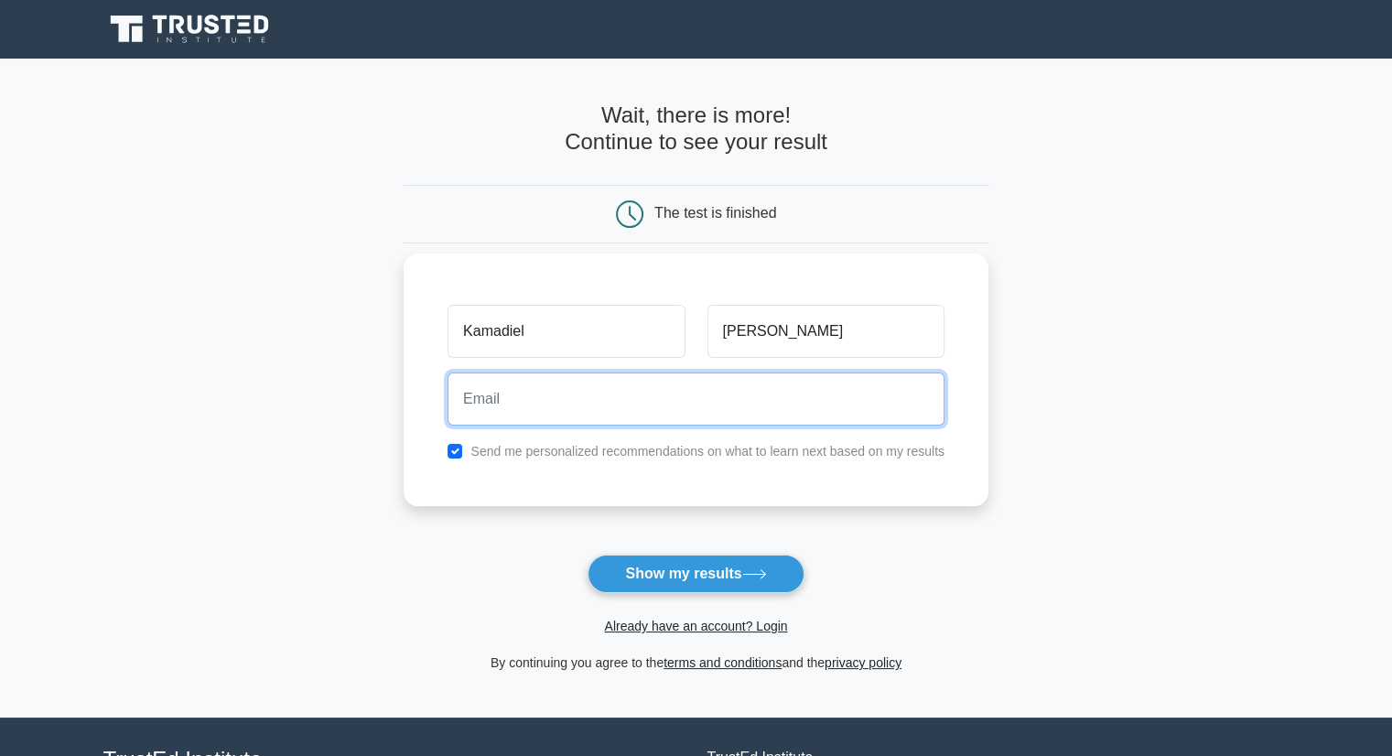
click at [559, 414] on input "email" at bounding box center [695, 398] width 497 height 53
type input "gkamadiel@gmail.com"
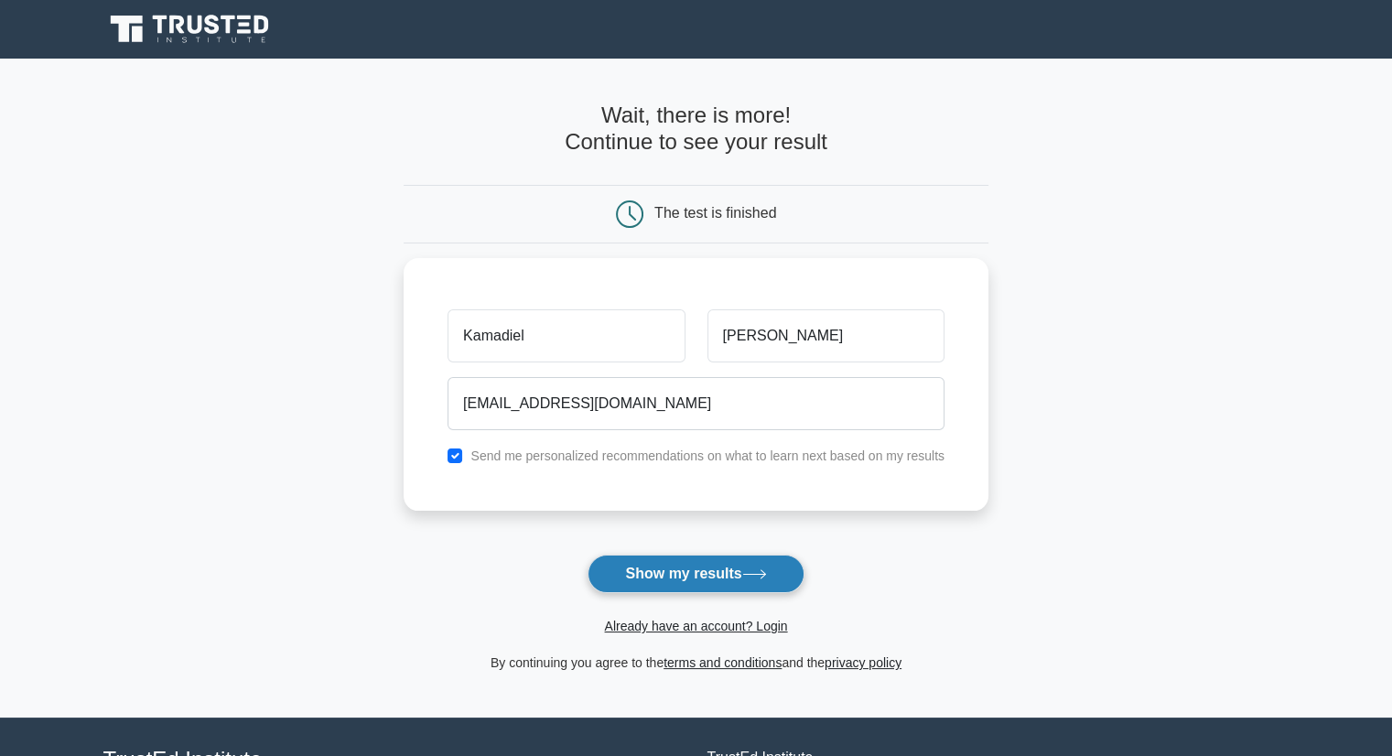
click at [675, 579] on button "Show my results" at bounding box center [695, 573] width 216 height 38
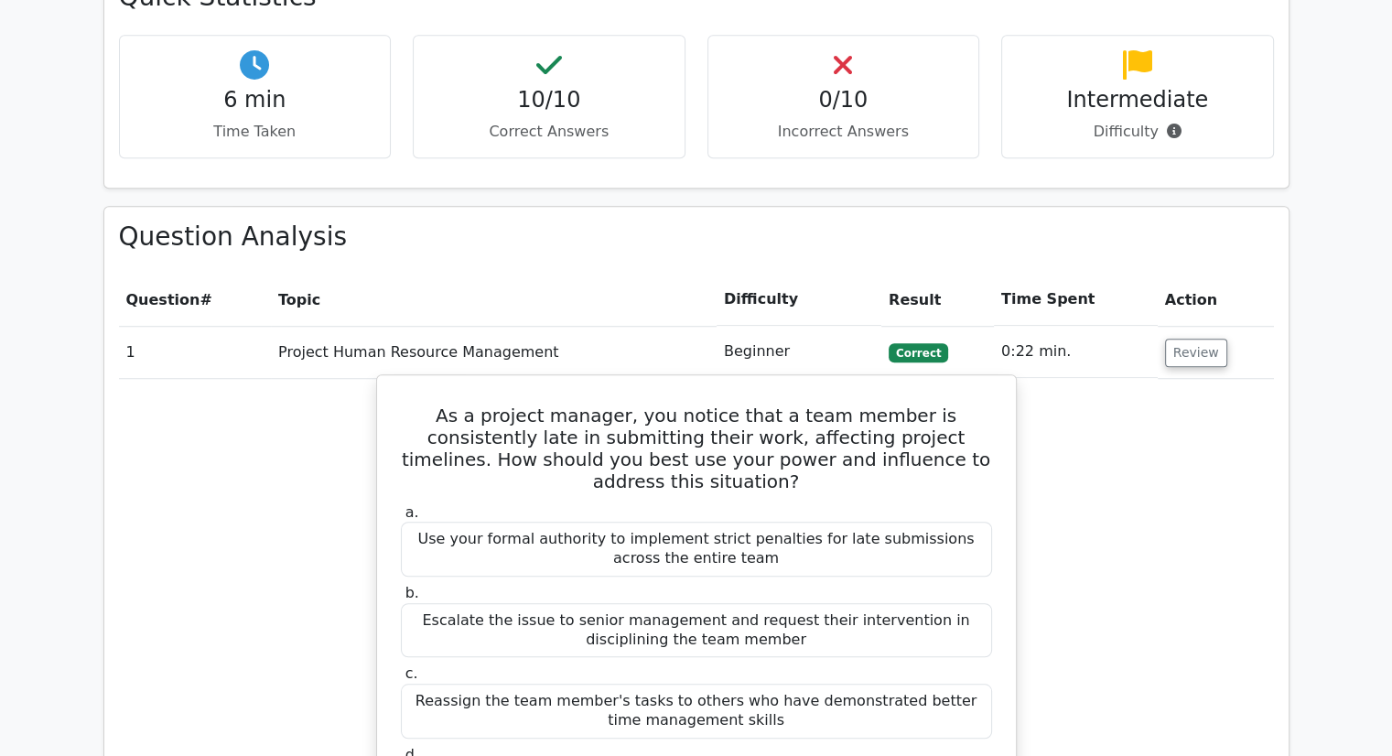
scroll to position [1281, 0]
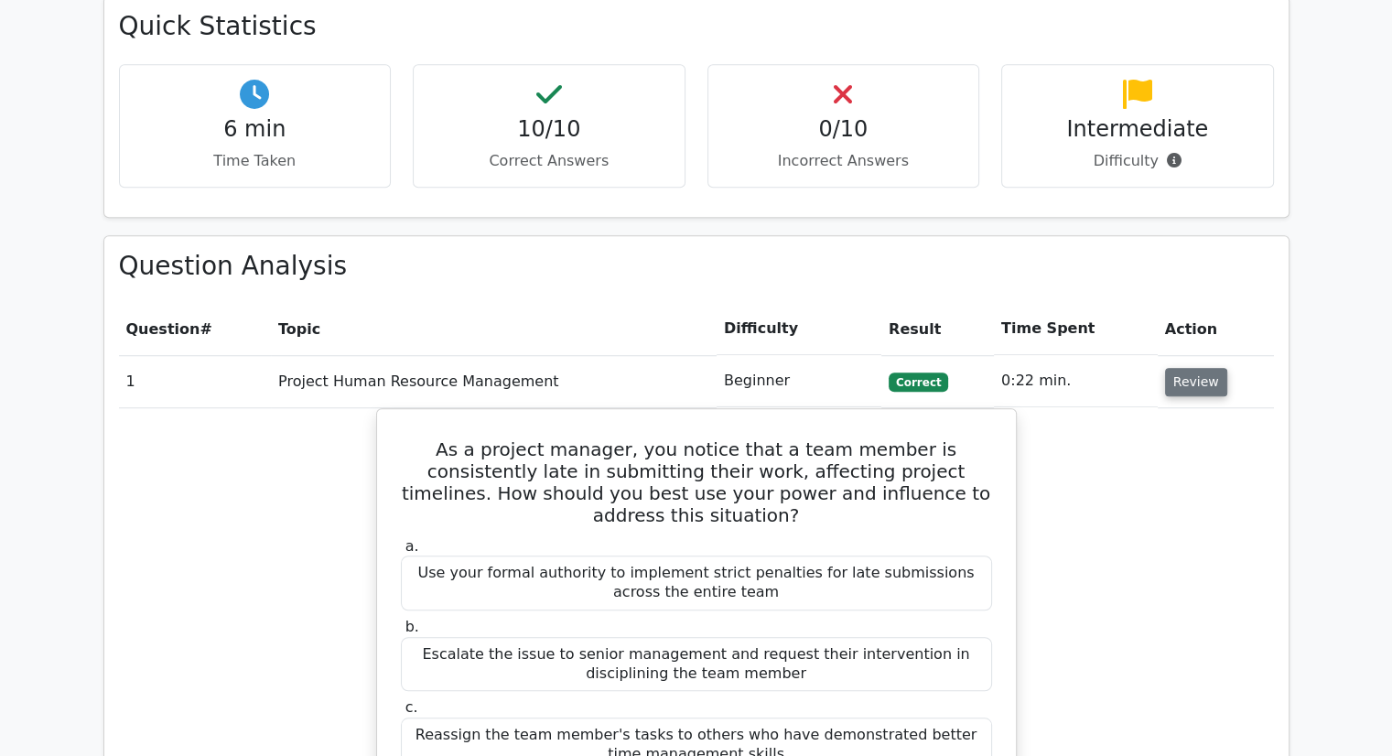
click at [1174, 368] on button "Review" at bounding box center [1196, 382] width 62 height 28
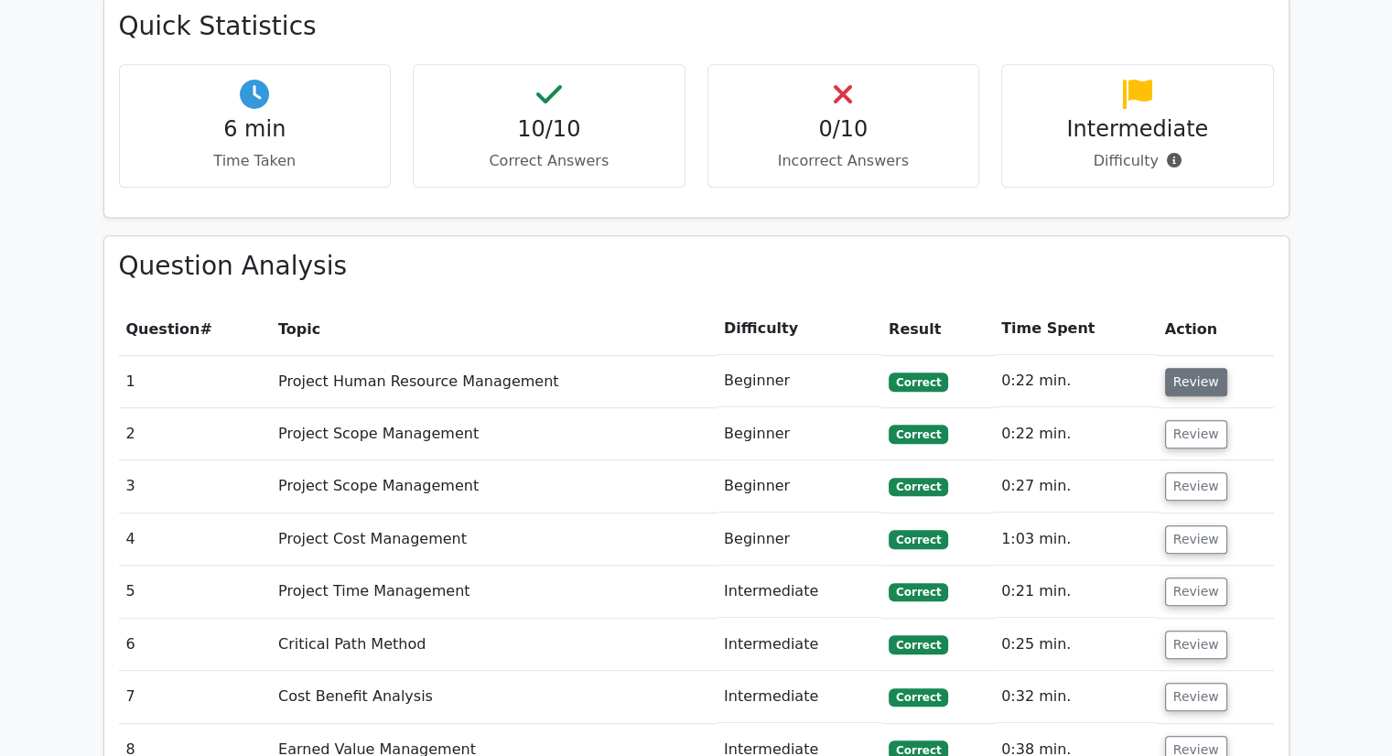
click at [1174, 368] on button "Review" at bounding box center [1196, 382] width 62 height 28
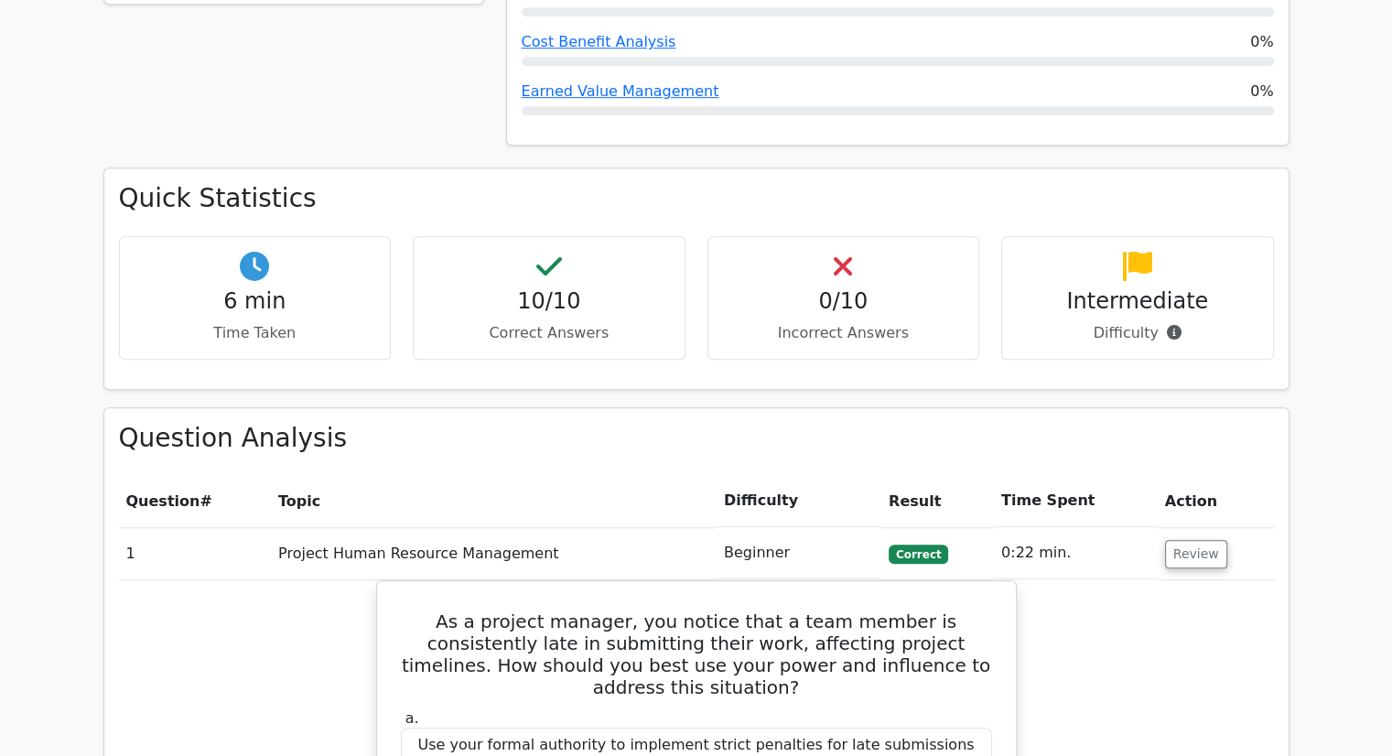
scroll to position [1098, 0]
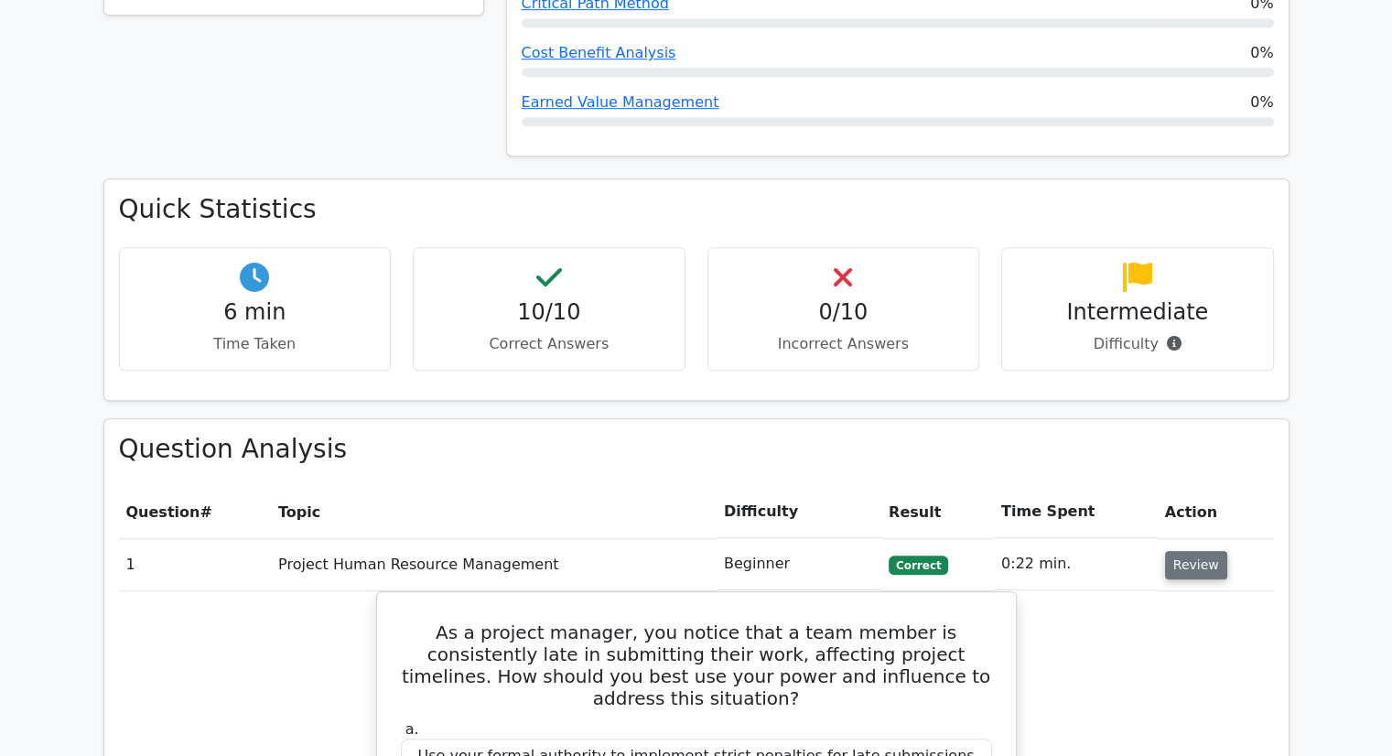
click at [1199, 551] on button "Review" at bounding box center [1196, 565] width 62 height 28
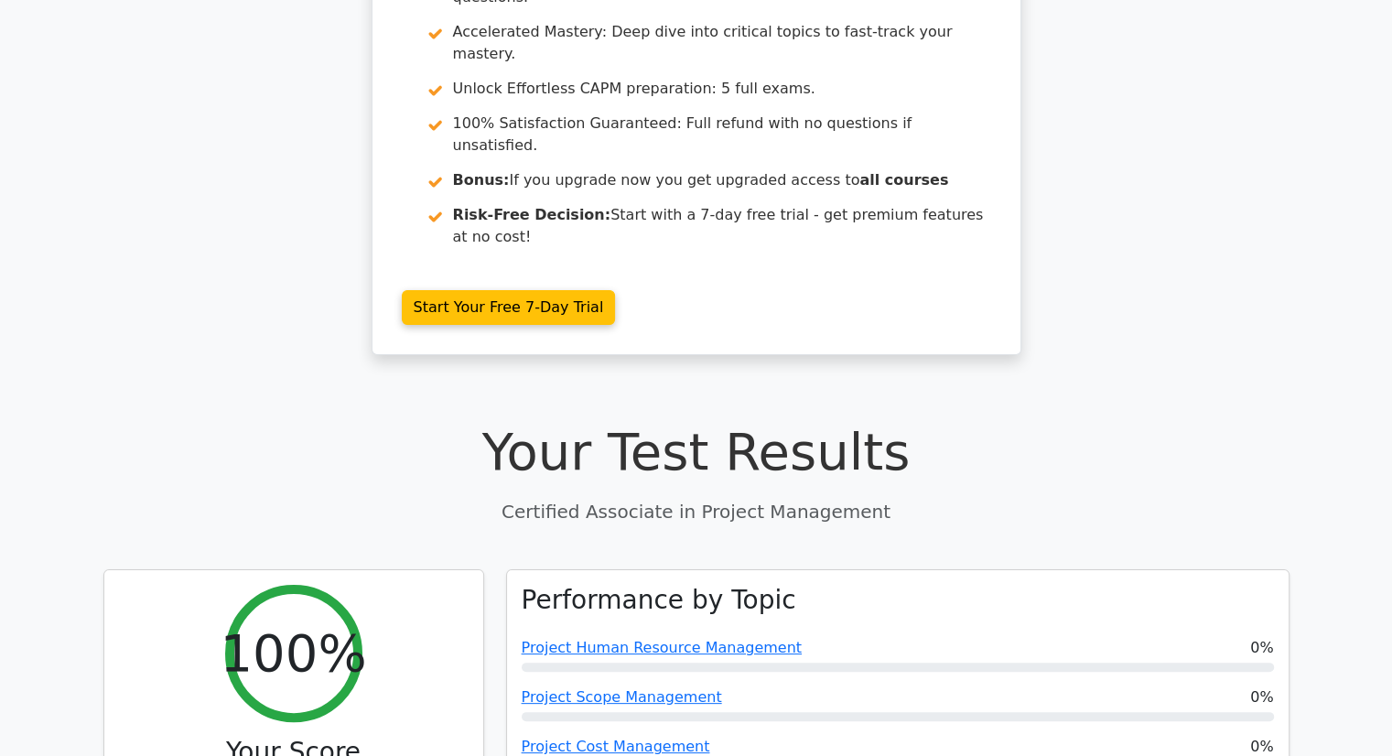
scroll to position [0, 0]
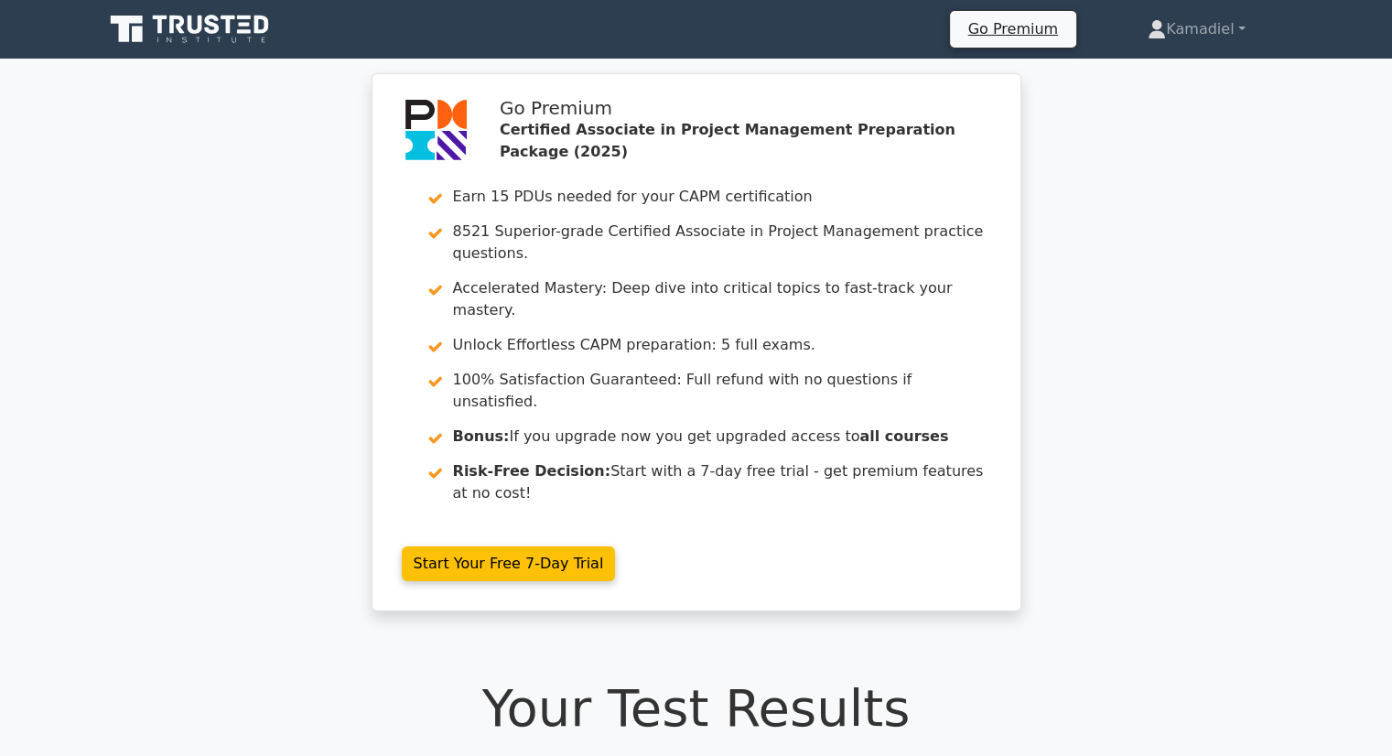
click at [234, 41] on icon at bounding box center [191, 29] width 176 height 35
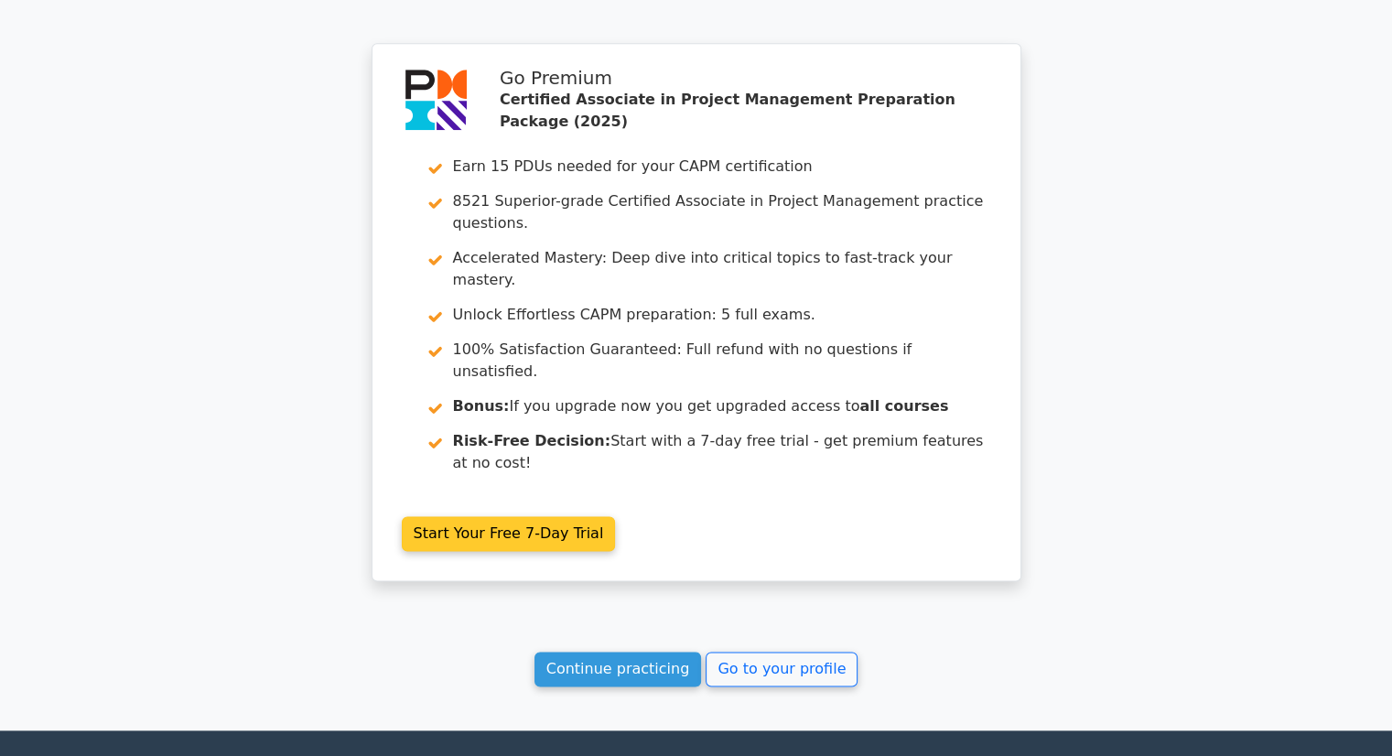
scroll to position [2224, 0]
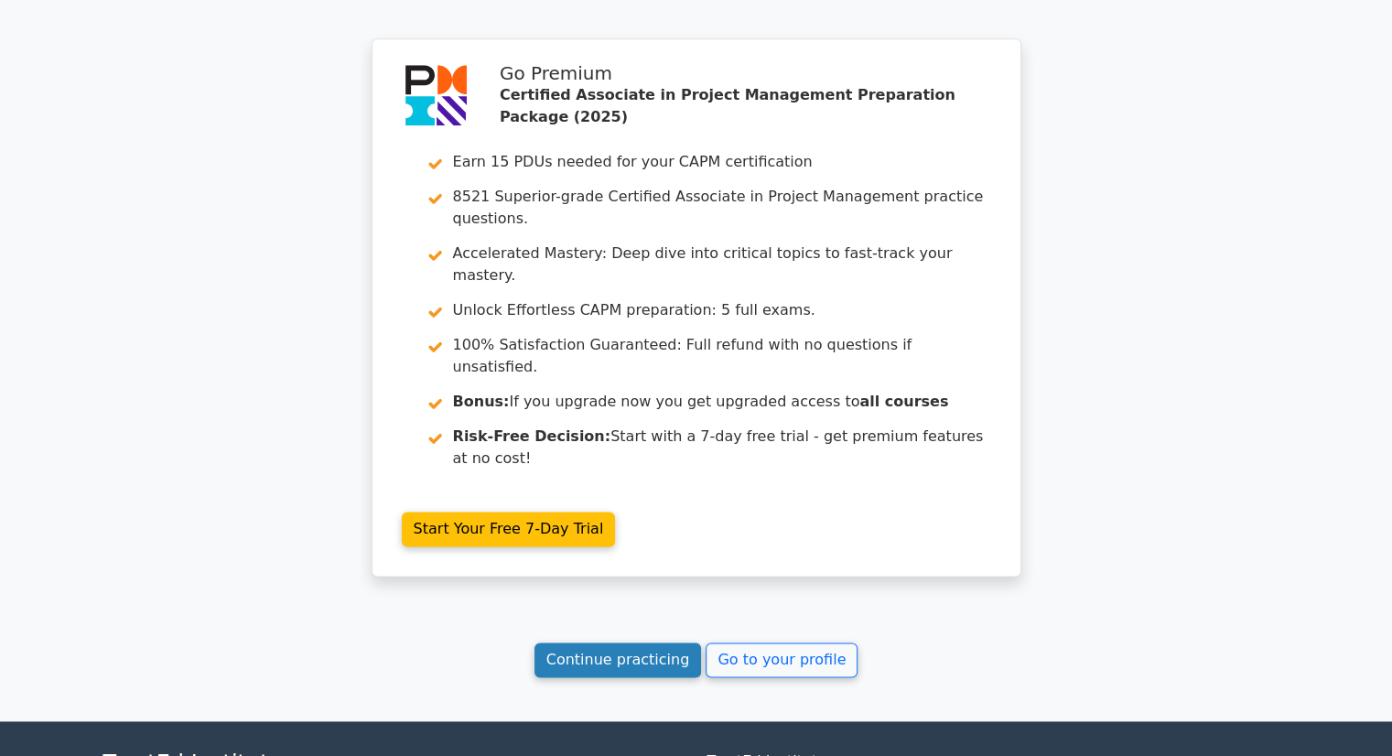
click at [676, 642] on link "Continue practicing" at bounding box center [617, 659] width 167 height 35
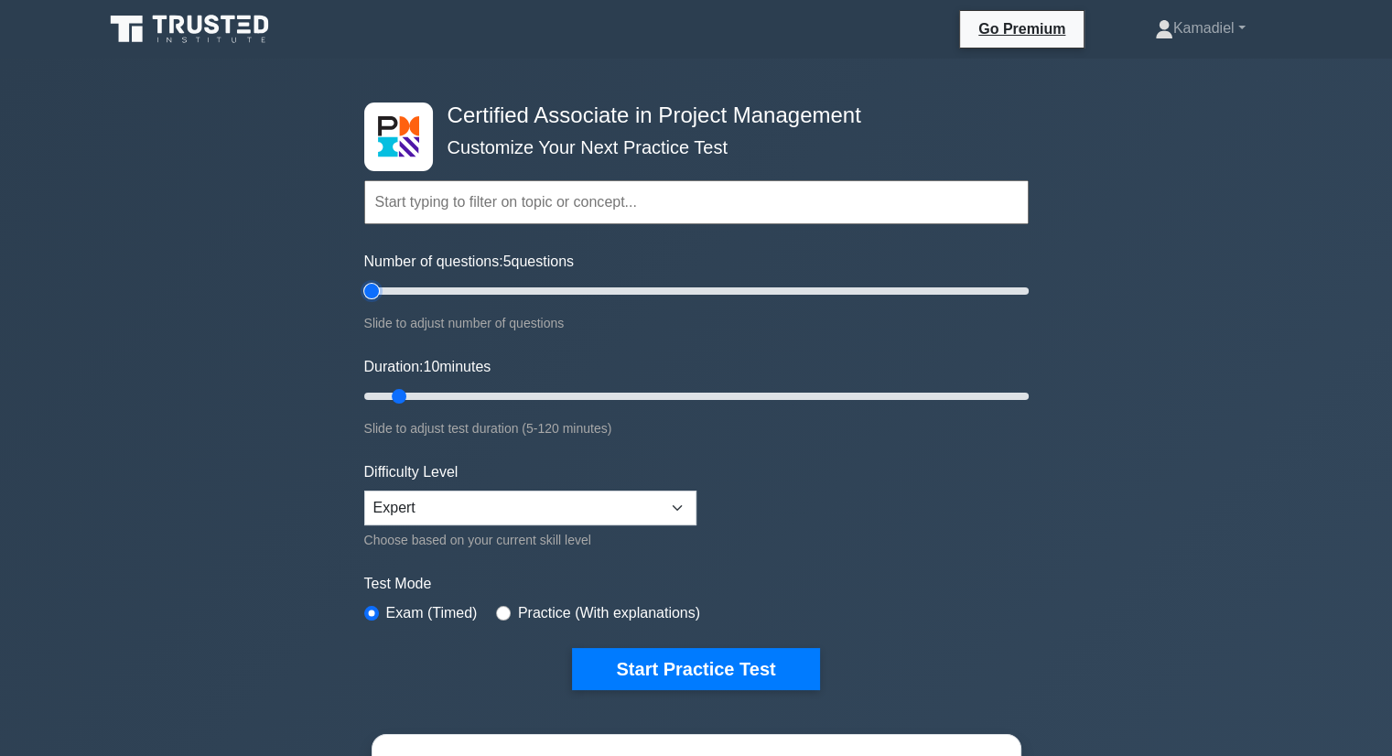
drag, startPoint x: 390, startPoint y: 289, endPoint x: 175, endPoint y: 308, distance: 215.9
type input "5"
click at [364, 302] on input "Number of questions: 5 questions" at bounding box center [696, 291] width 664 height 22
click at [467, 511] on select "Beginner Intermediate Expert" at bounding box center [530, 507] width 332 height 35
click at [479, 505] on select "Beginner Intermediate Expert" at bounding box center [530, 507] width 332 height 35
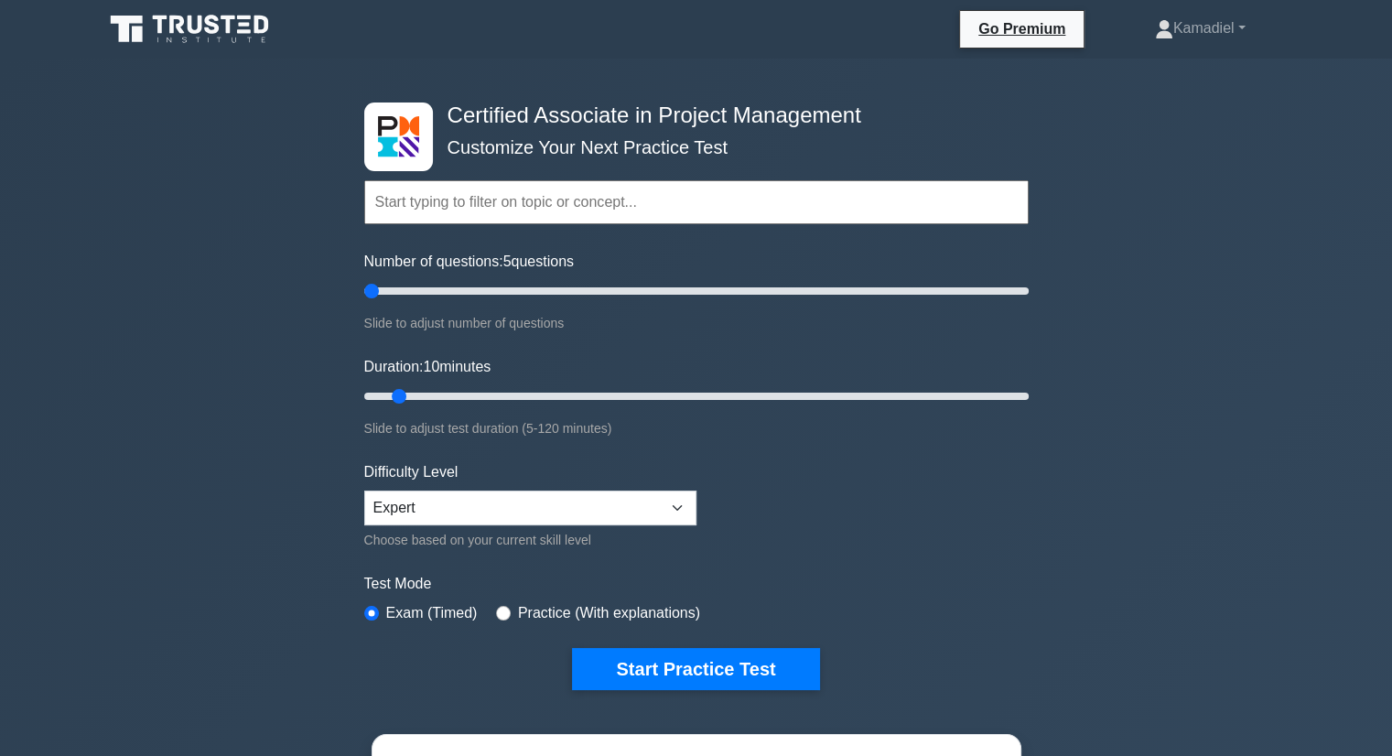
click at [490, 122] on h4 "Certified Associate in Project Management" at bounding box center [689, 115] width 499 height 27
click at [386, 141] on div "Topics Project Scope Management Project Time Management Project Cost Management…" at bounding box center [696, 176] width 664 height 104
click at [160, 25] on icon at bounding box center [160, 25] width 15 height 18
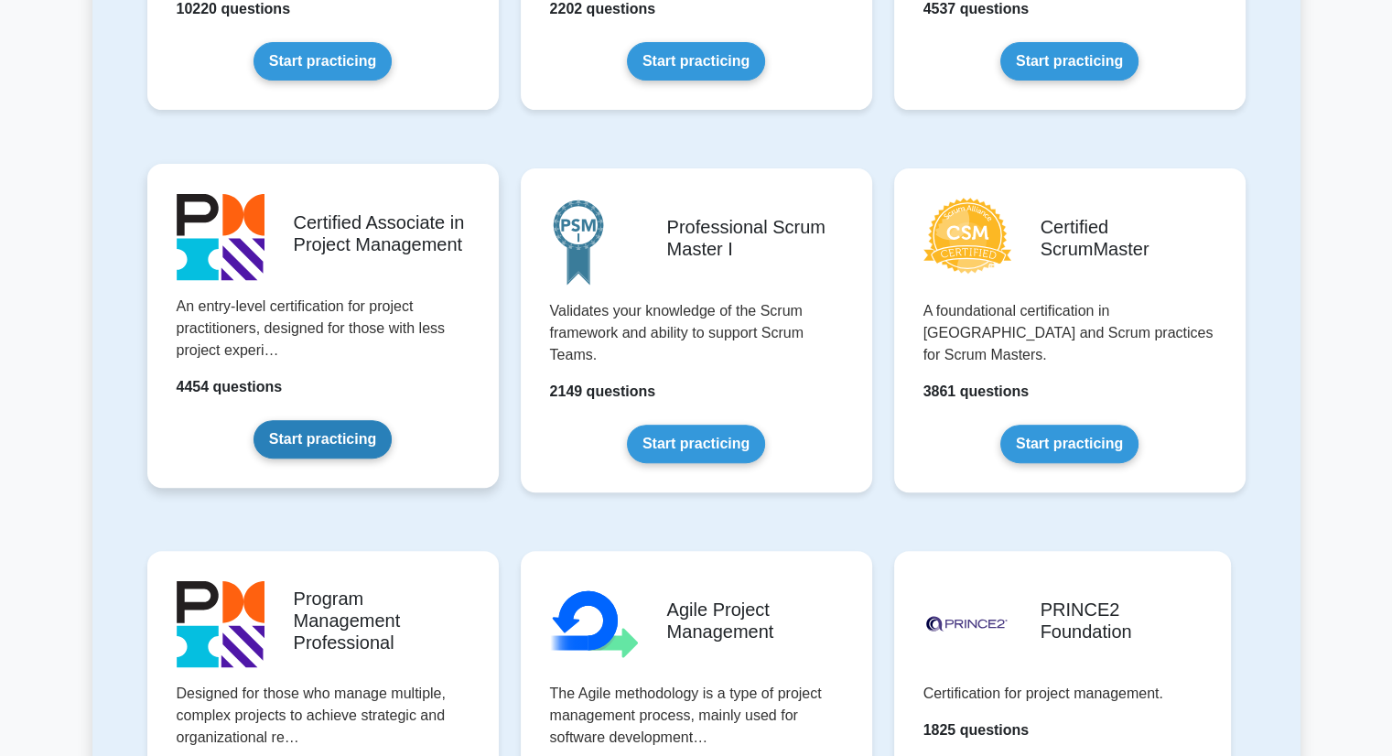
scroll to position [640, 0]
click at [361, 420] on link "Start practicing" at bounding box center [322, 439] width 138 height 38
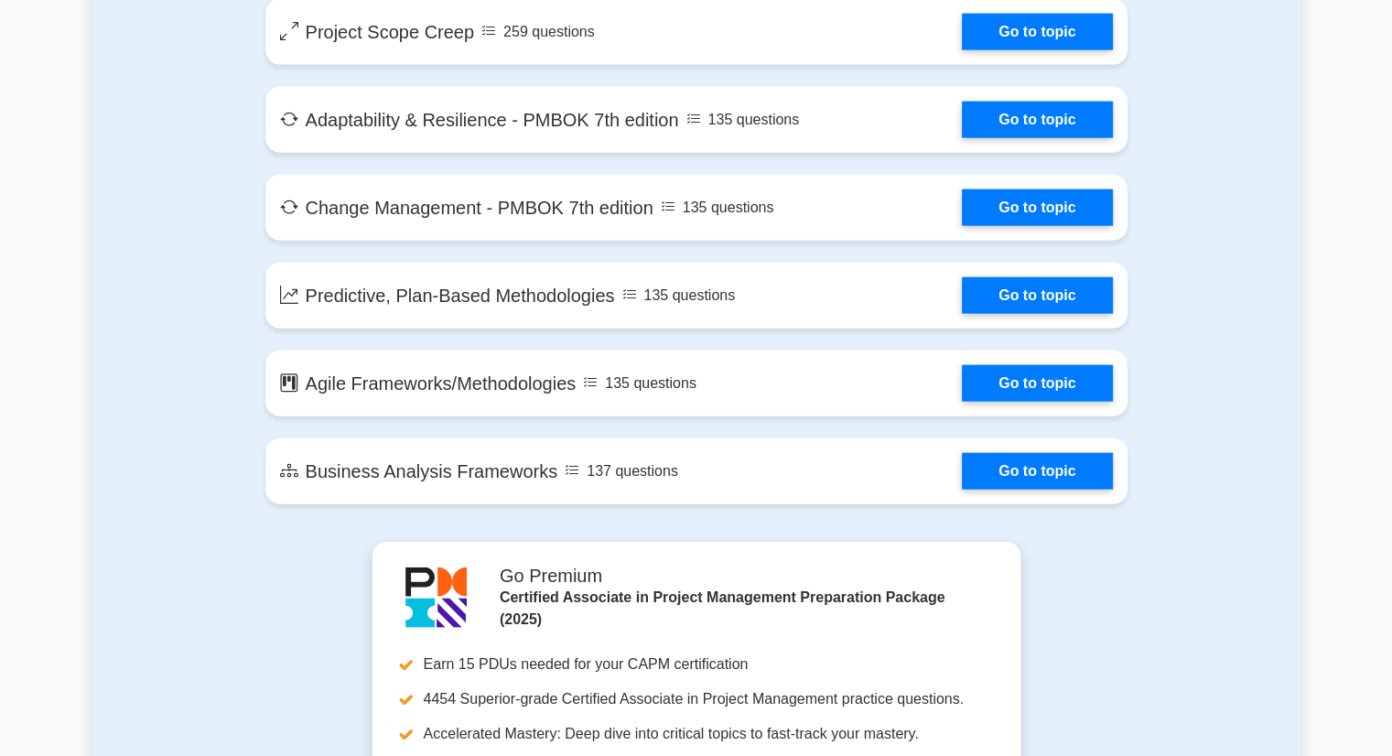
scroll to position [4117, 0]
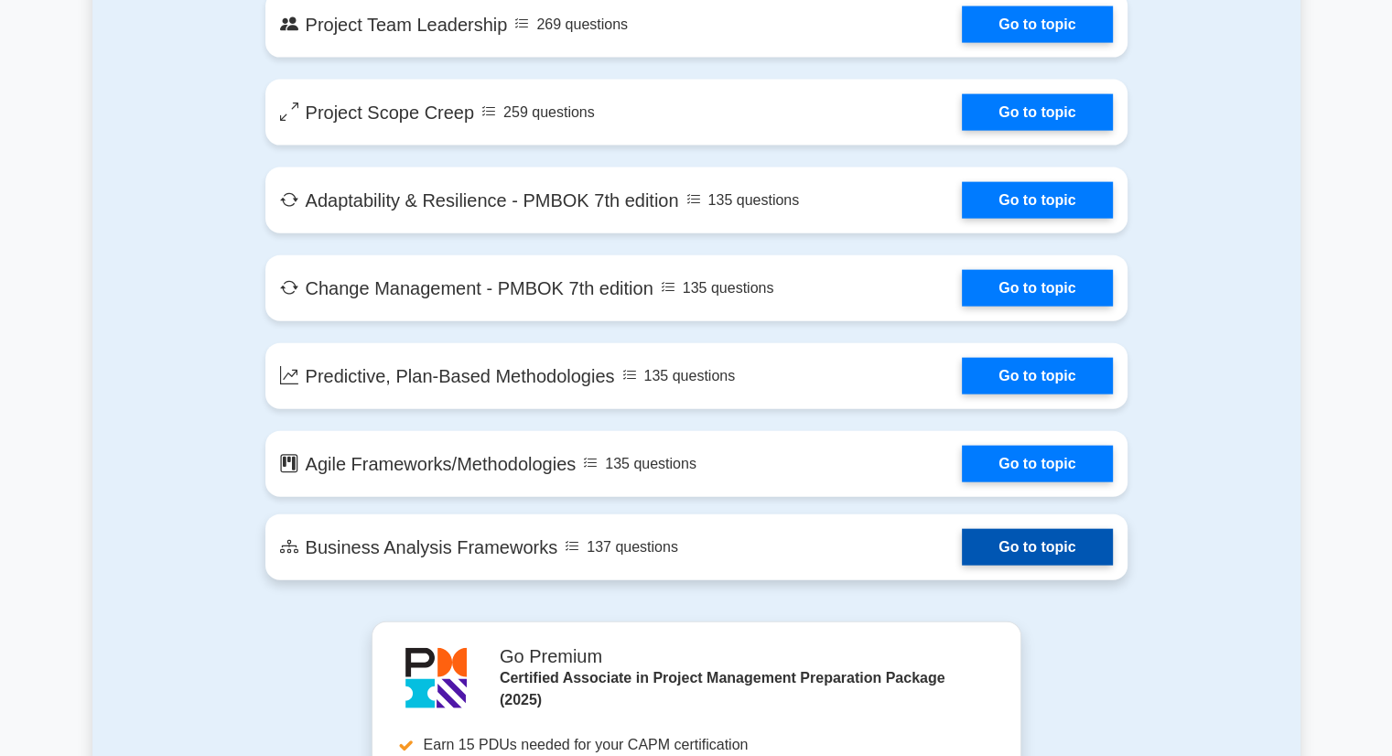
click at [962, 543] on link "Go to topic" at bounding box center [1037, 547] width 150 height 37
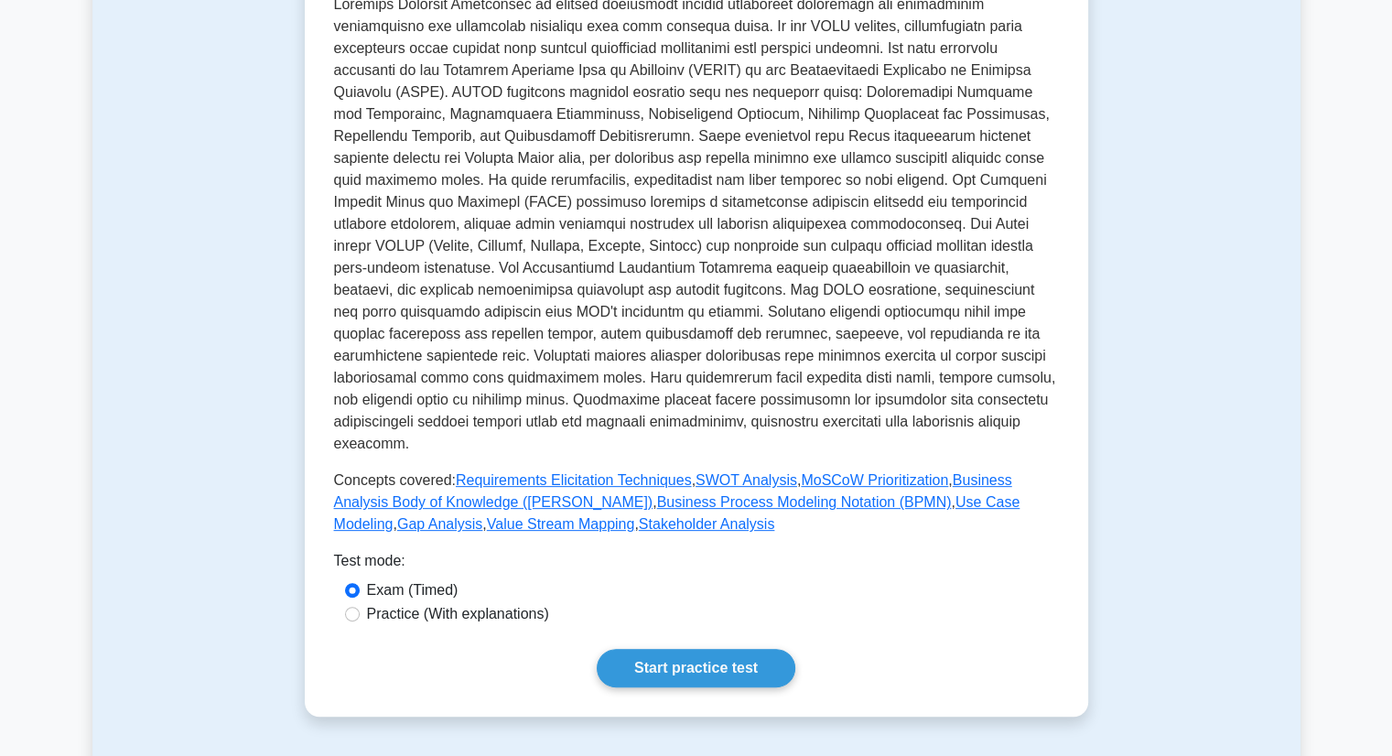
scroll to position [732, 0]
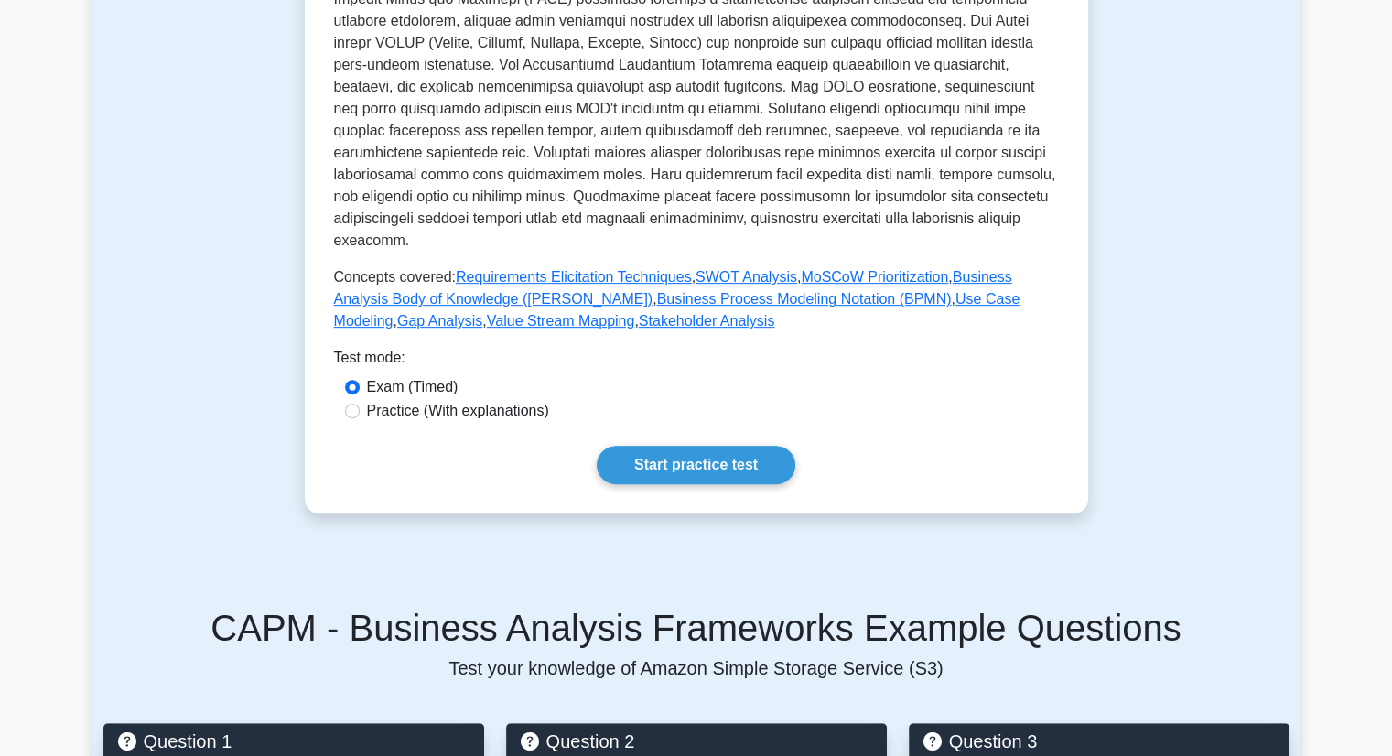
click at [359, 400] on div "Practice (With explanations)" at bounding box center [696, 411] width 703 height 22
click at [357, 403] on input "Practice (With explanations)" at bounding box center [352, 410] width 15 height 15
radio input "true"
click at [734, 455] on link "Start practice test" at bounding box center [696, 465] width 199 height 38
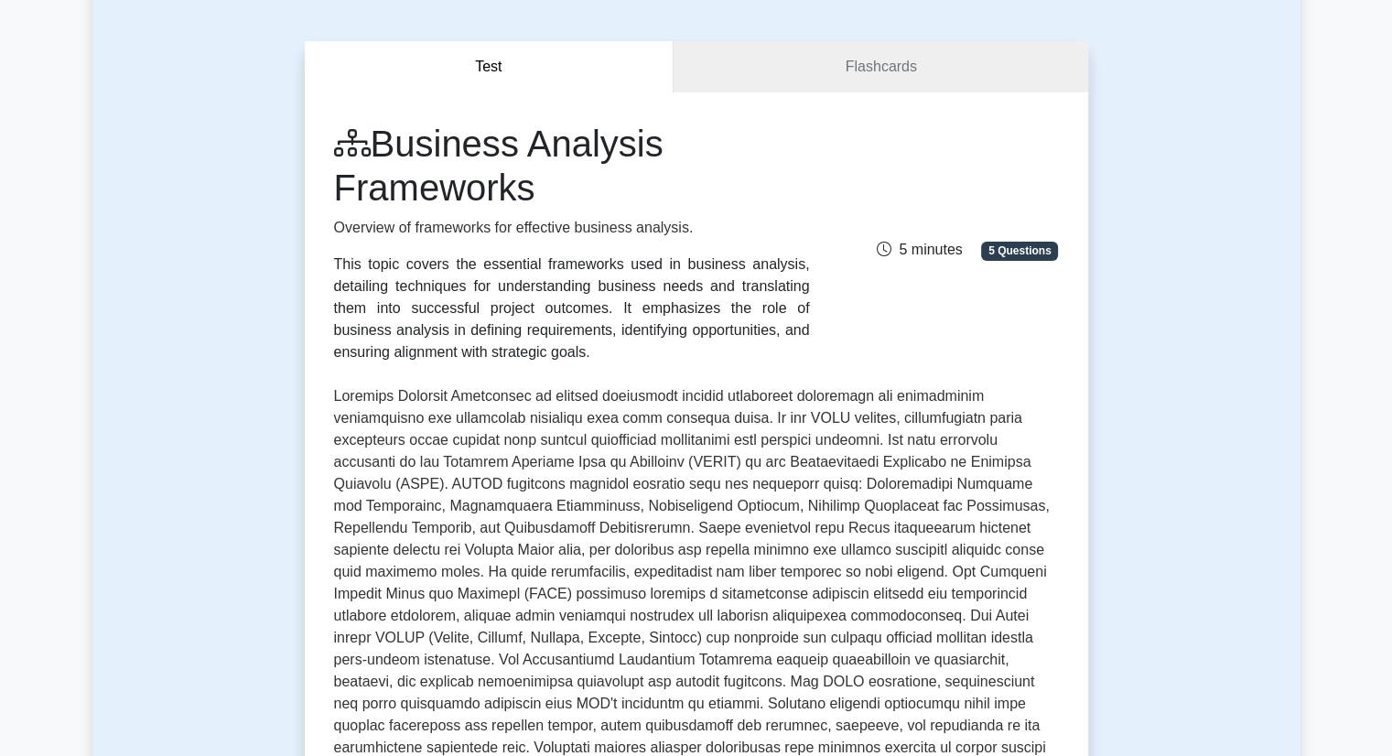
scroll to position [0, 0]
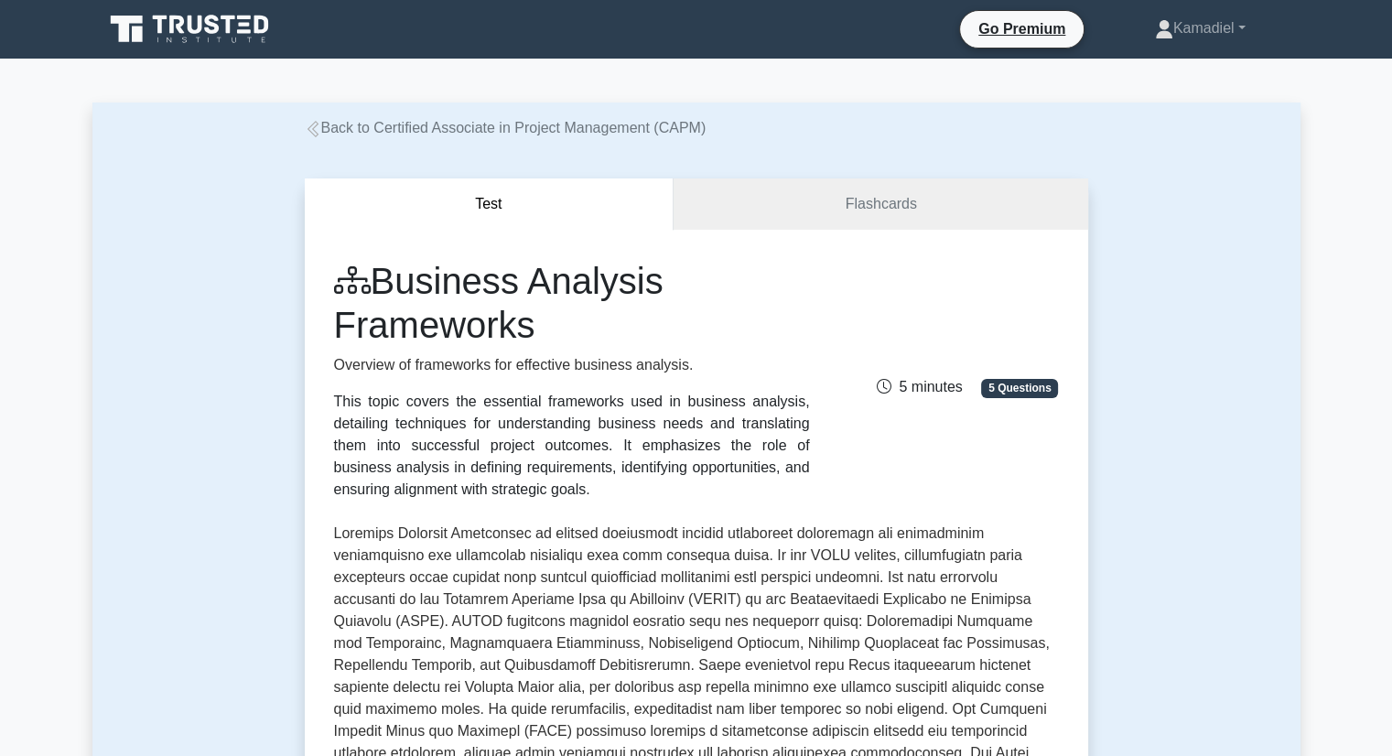
click at [1005, 388] on span "5 Questions" at bounding box center [1019, 388] width 77 height 18
click at [957, 388] on span "5 minutes" at bounding box center [919, 387] width 85 height 16
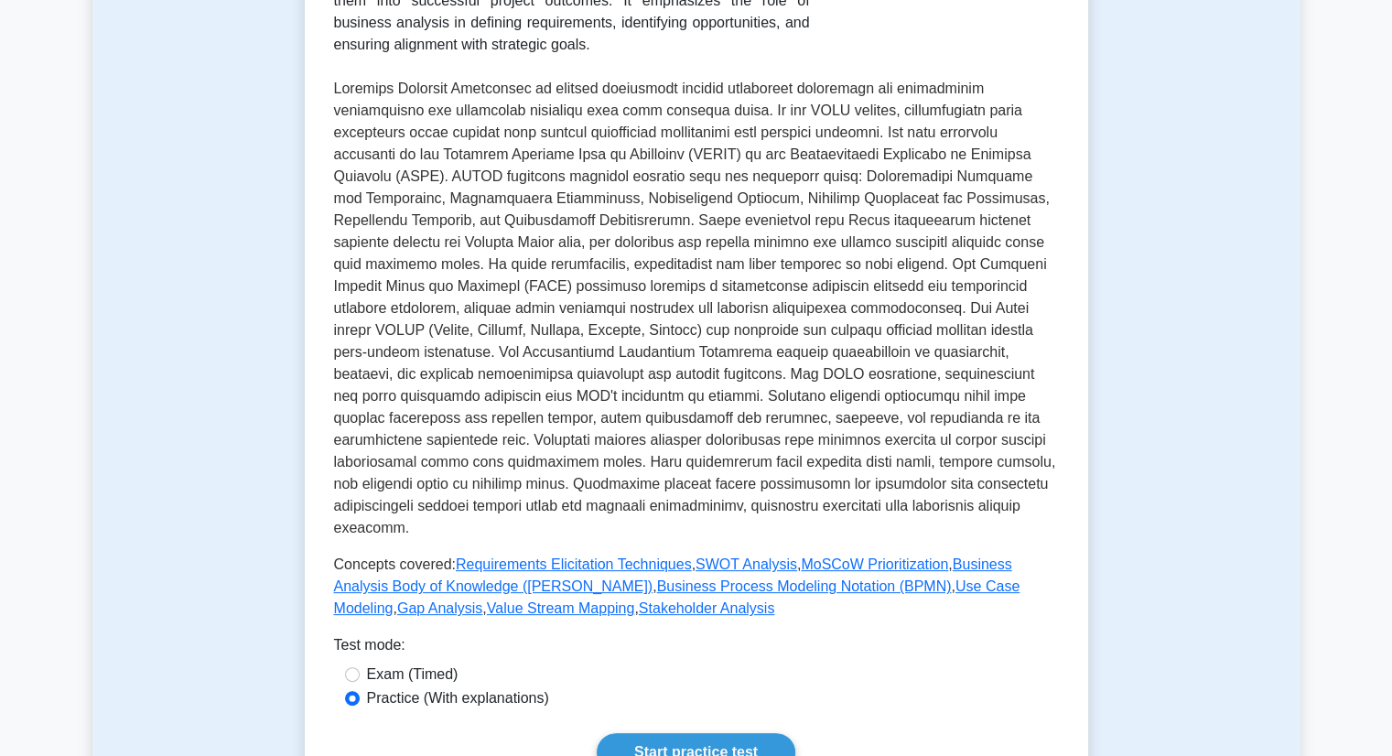
scroll to position [274, 0]
